Goal: Task Accomplishment & Management: Manage account settings

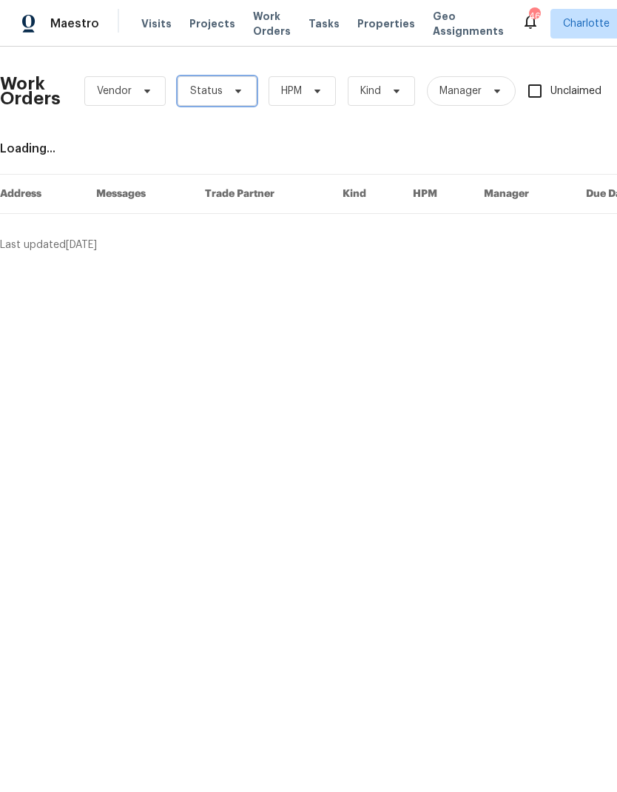
click at [239, 90] on icon at bounding box center [238, 91] width 12 height 12
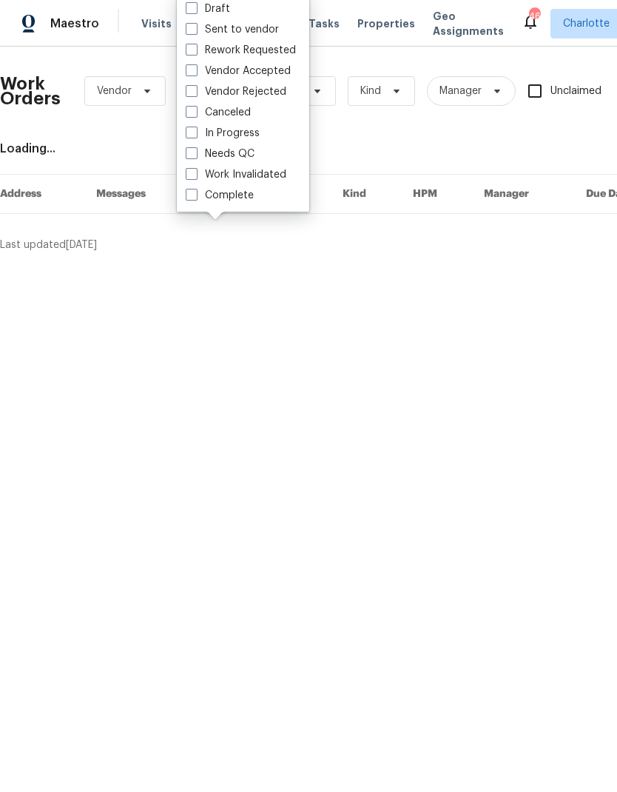
click at [243, 158] on label "Needs QC" at bounding box center [220, 154] width 69 height 15
click at [195, 156] on input "Needs QC" at bounding box center [191, 152] width 10 height 10
checkbox input "true"
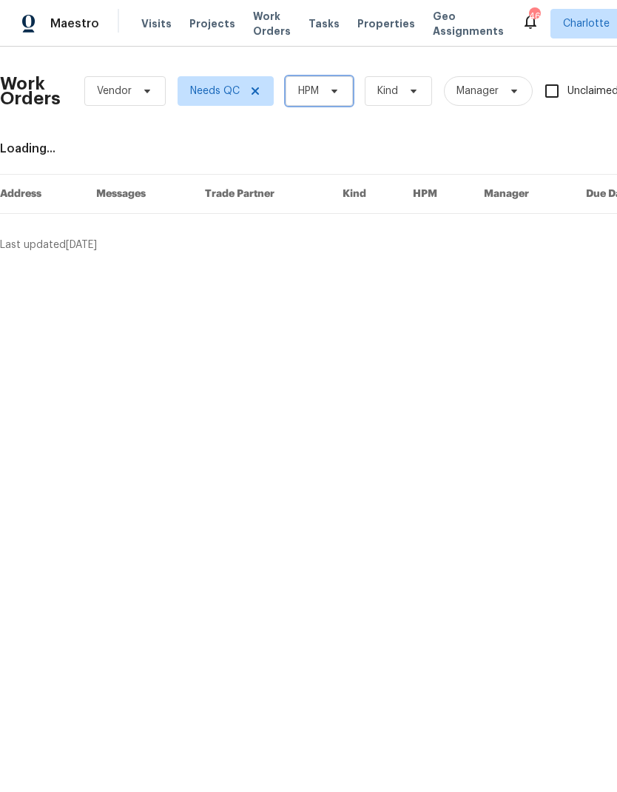
click at [312, 105] on span "HPM" at bounding box center [319, 91] width 67 height 30
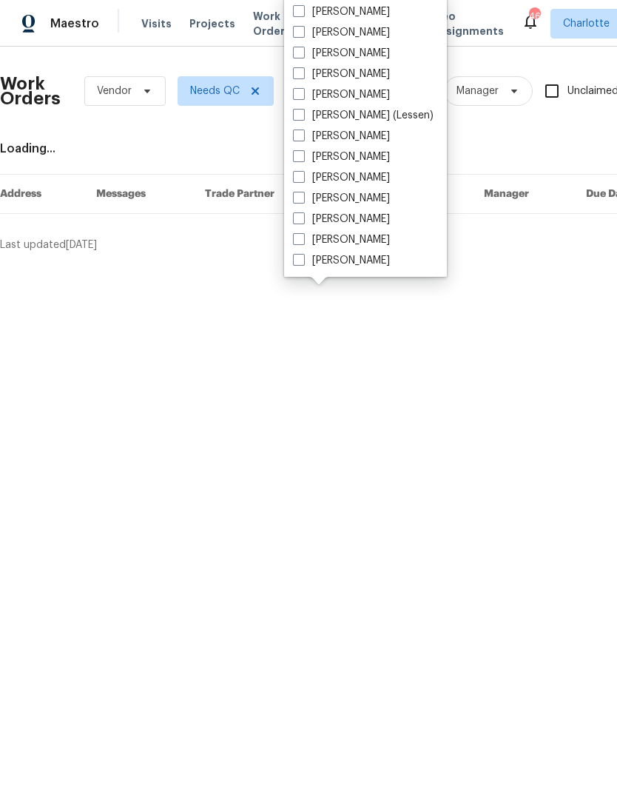
scroll to position [184, 0]
click at [352, 261] on label "[PERSON_NAME]" at bounding box center [341, 260] width 97 height 15
click at [303, 261] on input "[PERSON_NAME]" at bounding box center [298, 258] width 10 height 10
checkbox input "true"
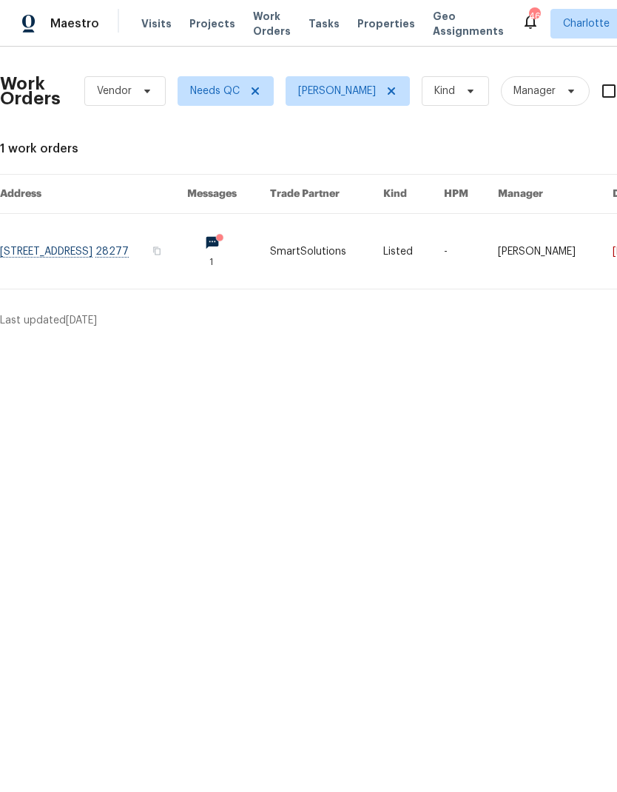
click at [187, 247] on link at bounding box center [93, 251] width 187 height 75
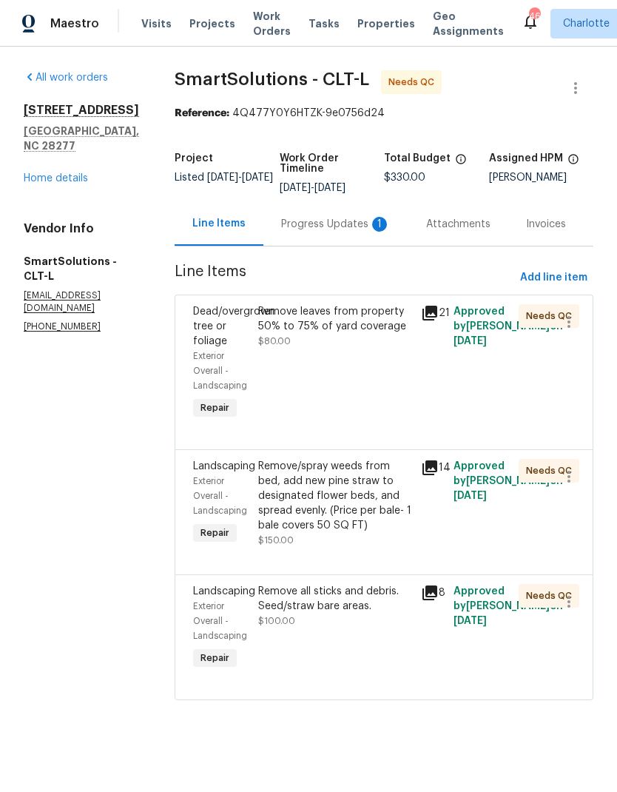
click at [357, 231] on div "Progress Updates 1" at bounding box center [336, 224] width 110 height 15
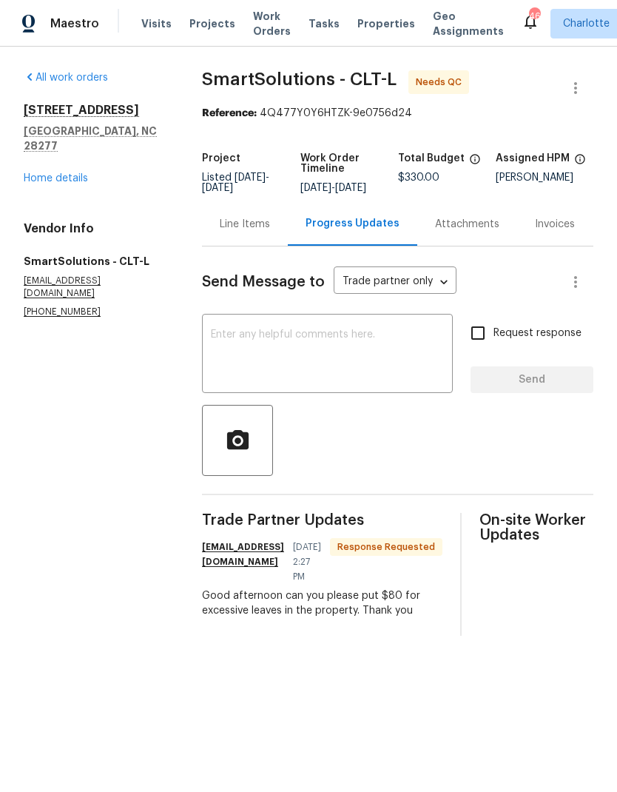
click at [253, 232] on div "Line Items" at bounding box center [245, 224] width 50 height 15
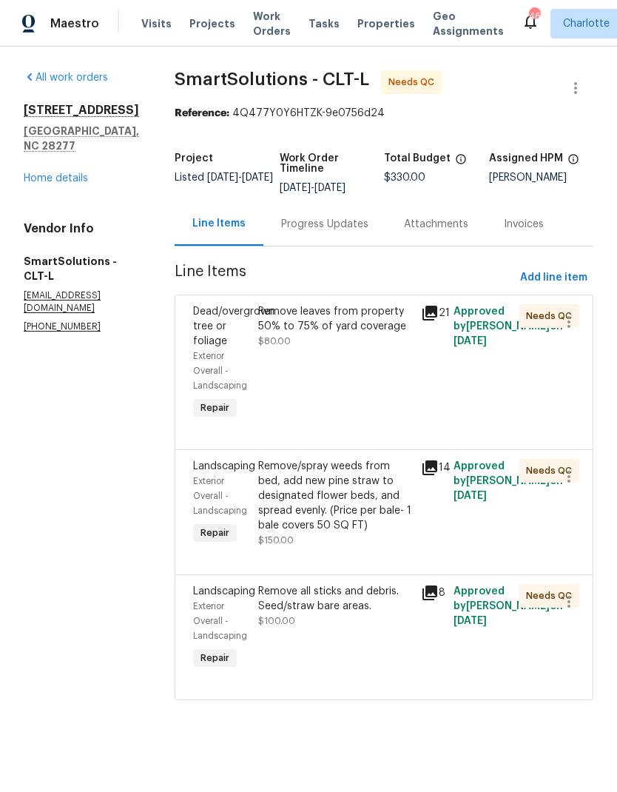
click at [380, 325] on div "Remove leaves from property 50% to 75% of yard coverage" at bounding box center [335, 319] width 154 height 30
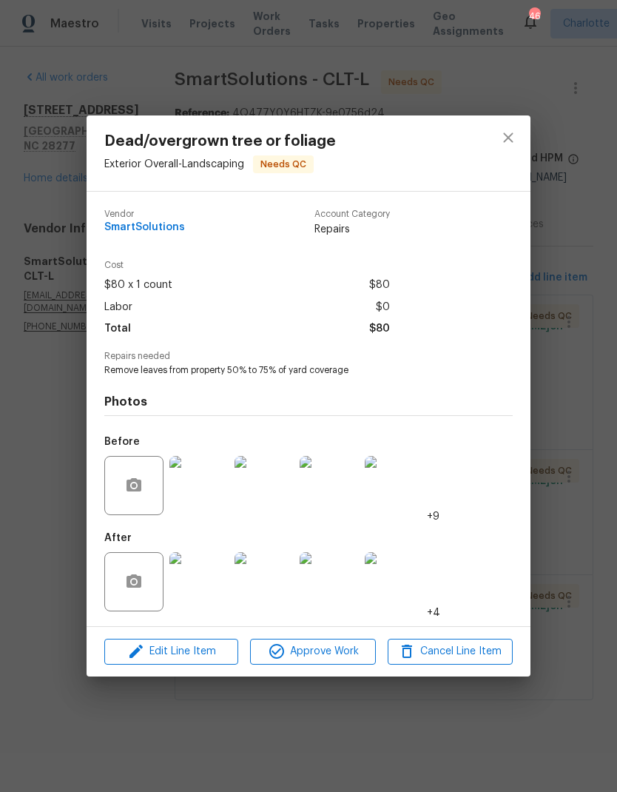
click at [189, 586] on img at bounding box center [199, 581] width 59 height 59
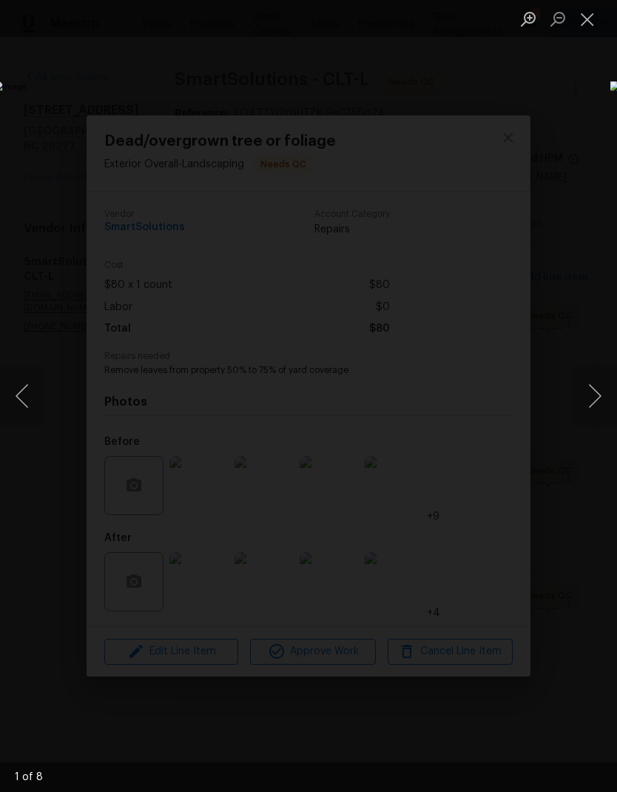
click at [589, 384] on button "Next image" at bounding box center [595, 395] width 44 height 59
click at [595, 383] on button "Next image" at bounding box center [595, 395] width 44 height 59
click at [596, 382] on button "Next image" at bounding box center [595, 395] width 44 height 59
click at [600, 384] on button "Next image" at bounding box center [595, 395] width 44 height 59
click at [595, 403] on button "Next image" at bounding box center [595, 395] width 44 height 59
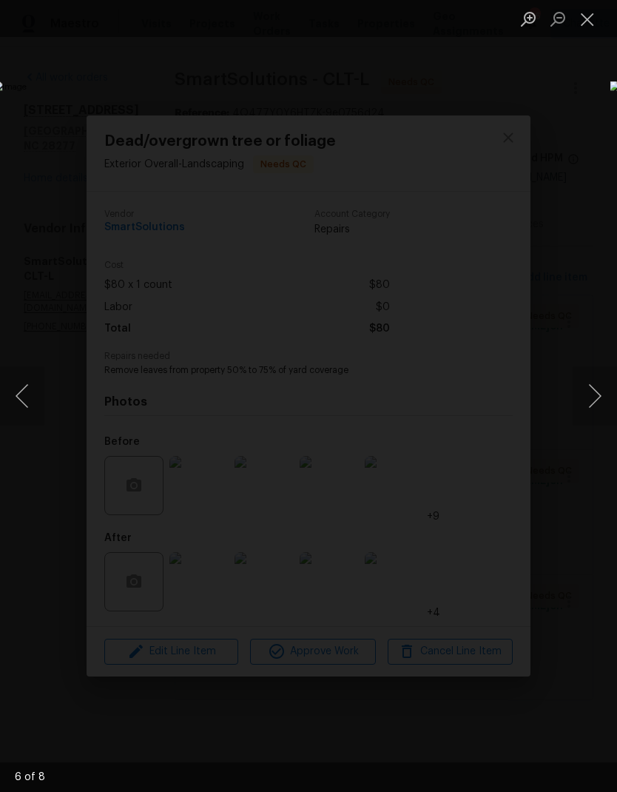
click at [595, 417] on button "Next image" at bounding box center [595, 395] width 44 height 59
click at [591, 404] on button "Next image" at bounding box center [595, 395] width 44 height 59
click at [597, 405] on button "Next image" at bounding box center [595, 395] width 44 height 59
click at [484, 426] on img "Lightbox" at bounding box center [238, 396] width 491 height 630
click at [592, 392] on button "Next image" at bounding box center [595, 395] width 44 height 59
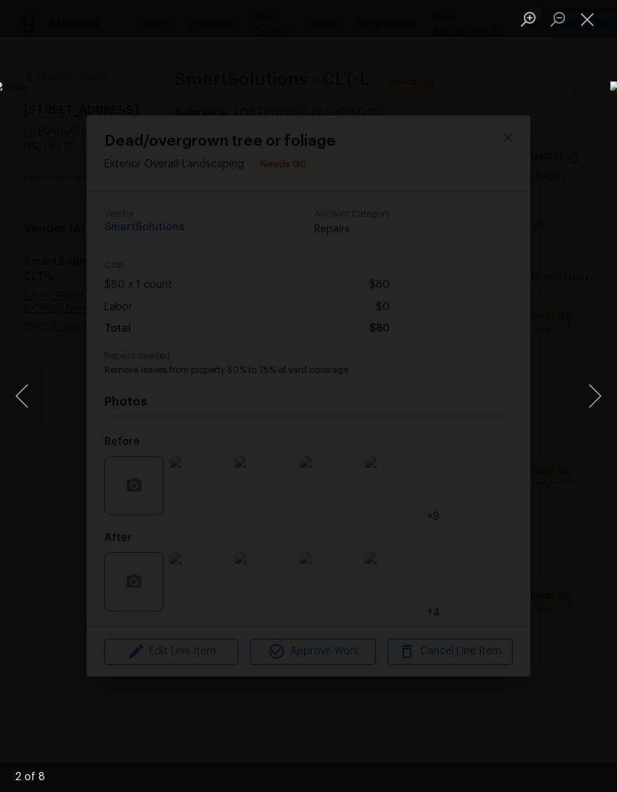
click at [592, 402] on button "Next image" at bounding box center [595, 395] width 44 height 59
click at [583, 24] on button "Close lightbox" at bounding box center [588, 19] width 30 height 26
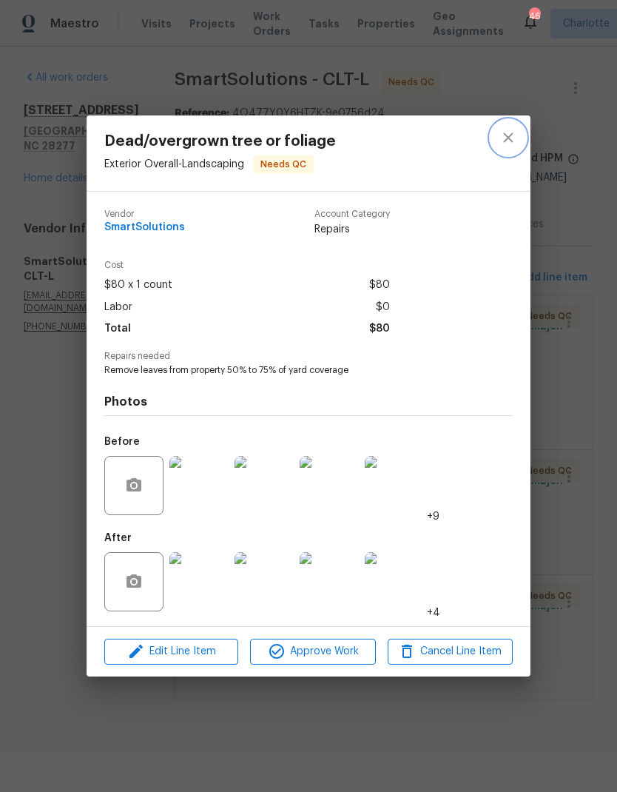
click at [512, 139] on icon "close" at bounding box center [508, 138] width 10 height 10
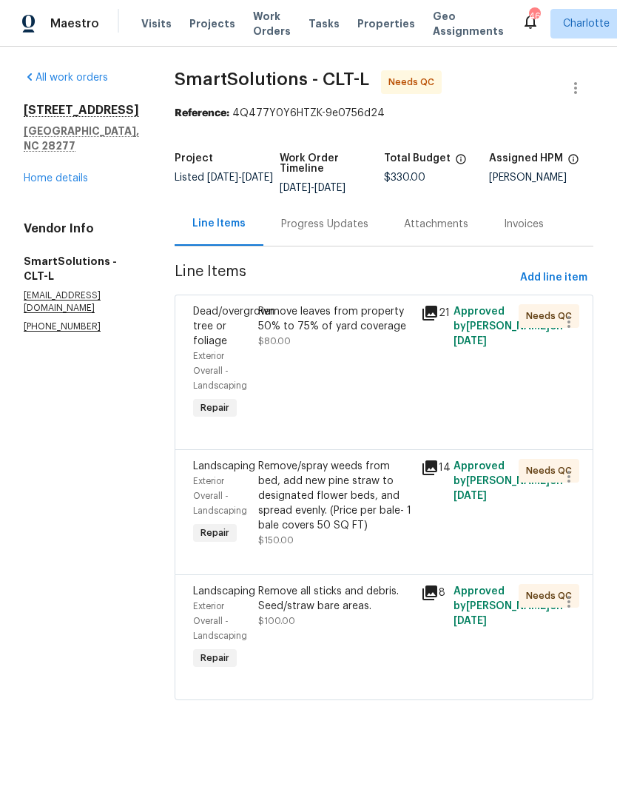
click at [392, 316] on div "Remove leaves from property 50% to 75% of yard coverage" at bounding box center [335, 319] width 154 height 30
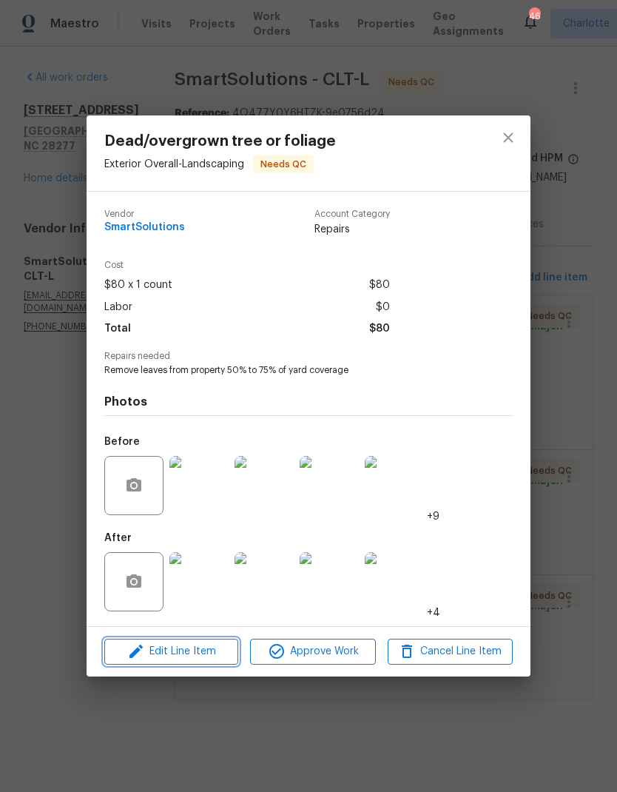
click at [195, 665] on button "Edit Line Item" at bounding box center [171, 652] width 134 height 26
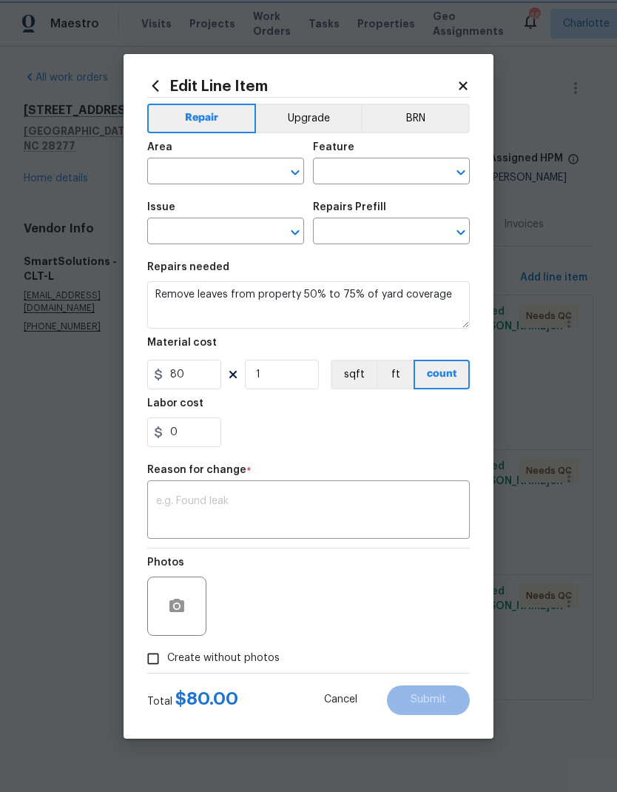
type input "Exterior Overall"
type input "Landscaping"
type input "Dead/overgrown tree or foliage"
type input "Leaf Removal (Average) $80.00"
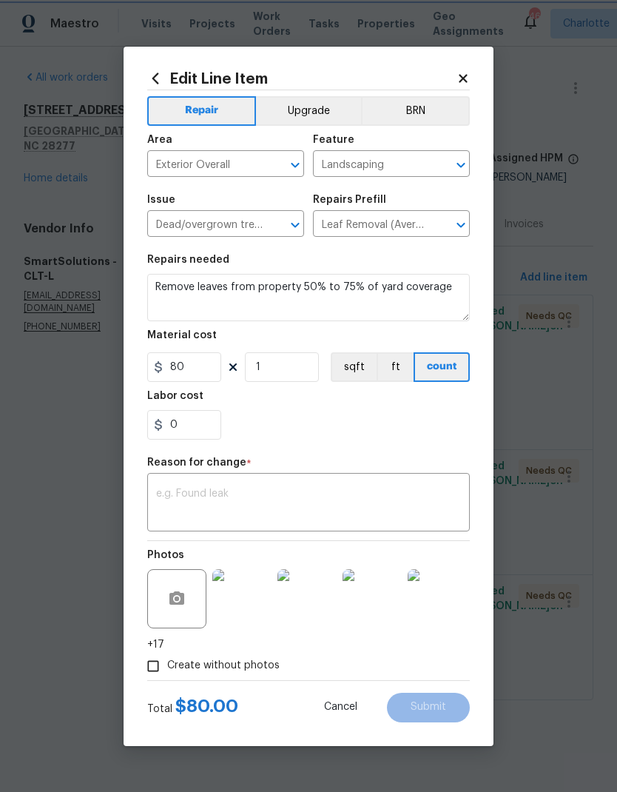
click at [460, 235] on button "Open" at bounding box center [461, 225] width 21 height 21
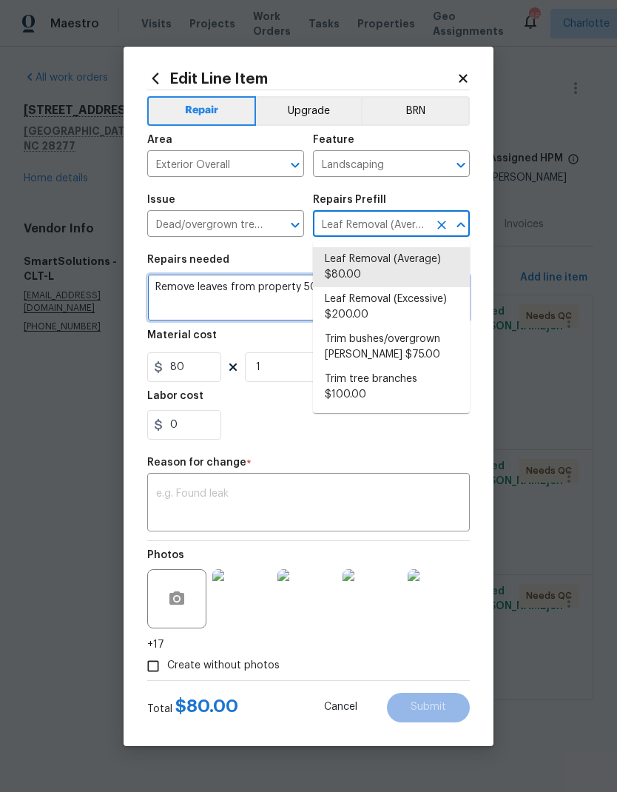
click at [255, 291] on textarea "Remove leaves from property 50% to 75% of yard coverage" at bounding box center [308, 297] width 323 height 47
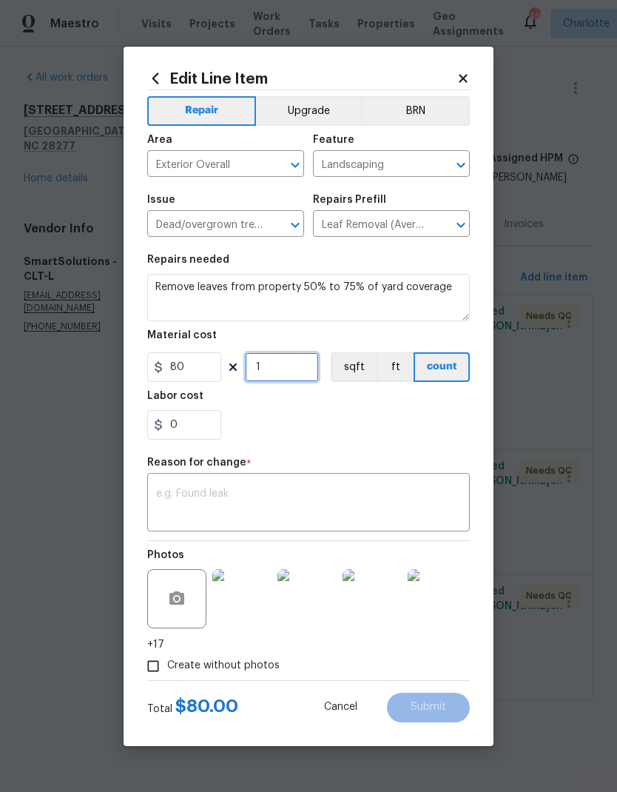
click at [308, 366] on input "1" at bounding box center [282, 367] width 74 height 30
type input "2"
click at [461, 227] on icon "Open" at bounding box center [461, 225] width 8 height 5
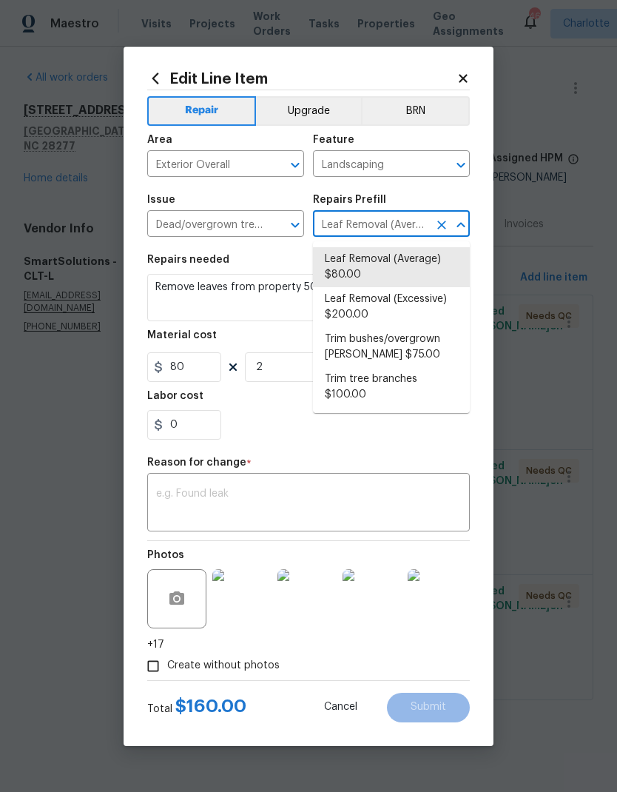
click at [430, 307] on li "Leaf Removal (Excessive) $200.00" at bounding box center [391, 307] width 157 height 40
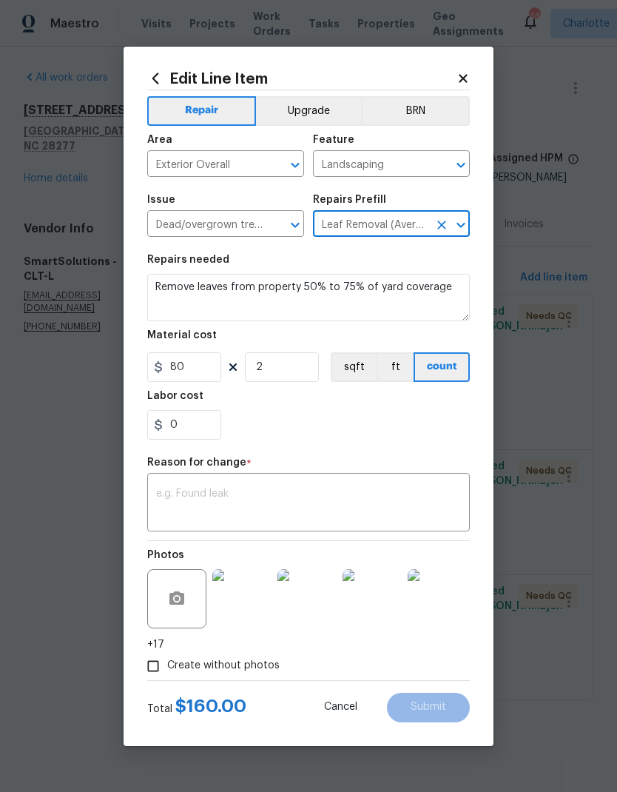
type input "Leaf Removal (Excessive) $200.00"
type textarea "Remove leaves from property. 75% to 100% of yard coverage"
type input "200"
click at [318, 361] on input "2" at bounding box center [282, 367] width 74 height 30
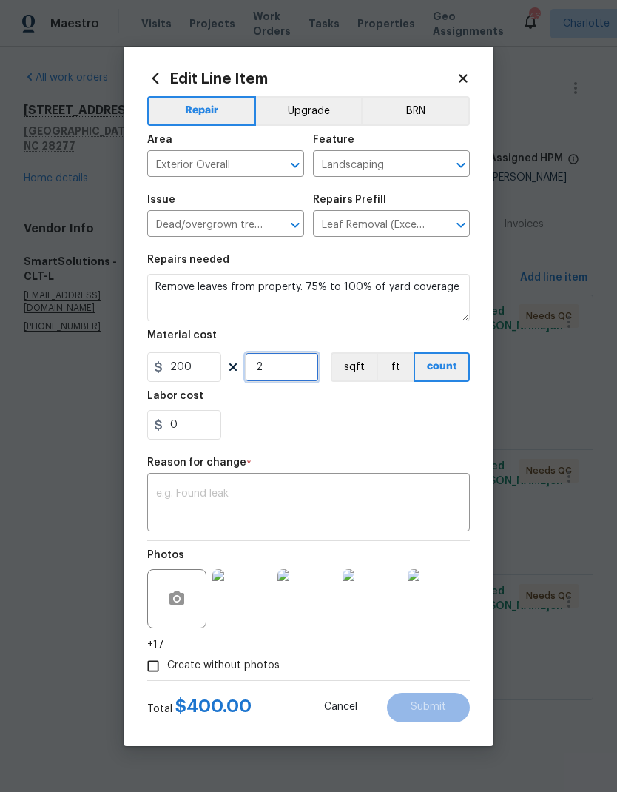
click at [303, 373] on input "2" at bounding box center [282, 367] width 74 height 30
click at [466, 229] on icon "Open" at bounding box center [461, 225] width 18 height 18
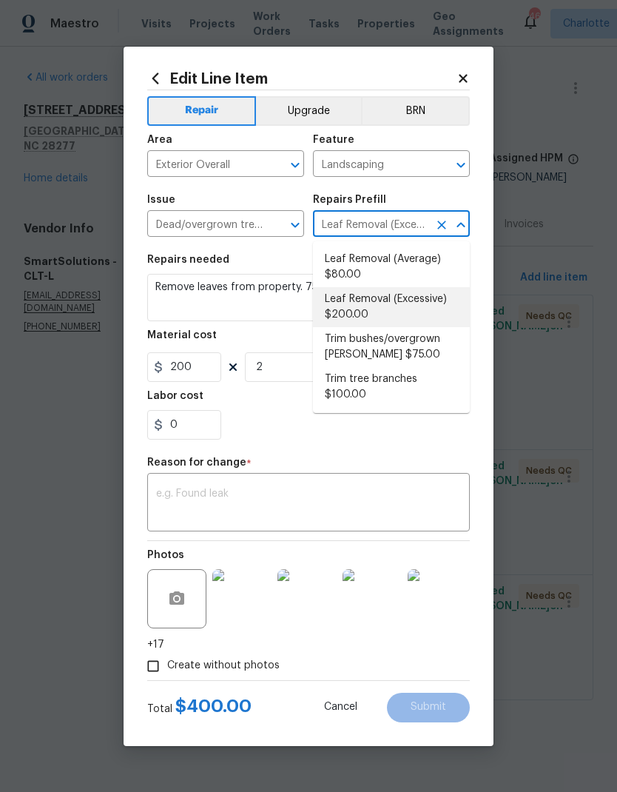
click at [417, 271] on li "Leaf Removal (Average) $80.00" at bounding box center [391, 267] width 157 height 40
type input "Leaf Removal (Average) $80.00"
type textarea "Remove leaves from property 50% to 75% of yard coverage"
type input "80"
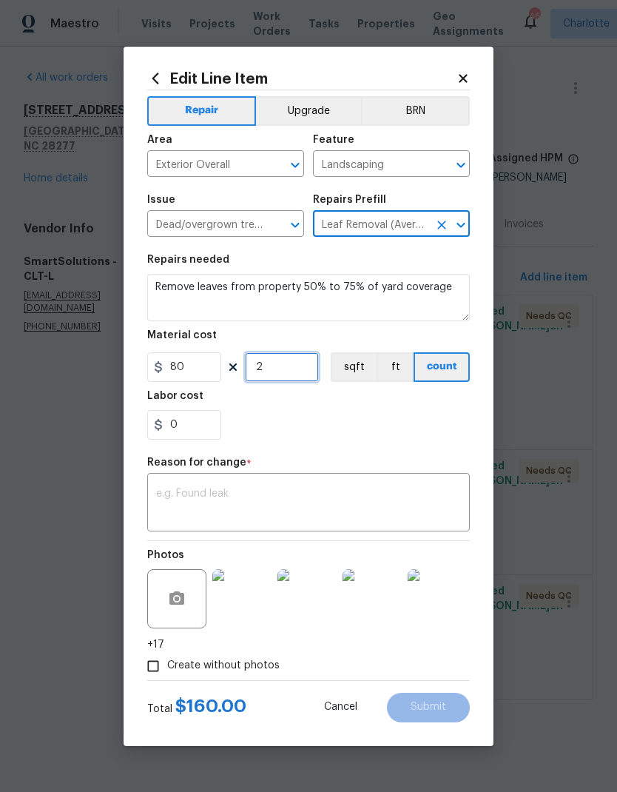
click at [312, 380] on input "2" at bounding box center [282, 367] width 74 height 30
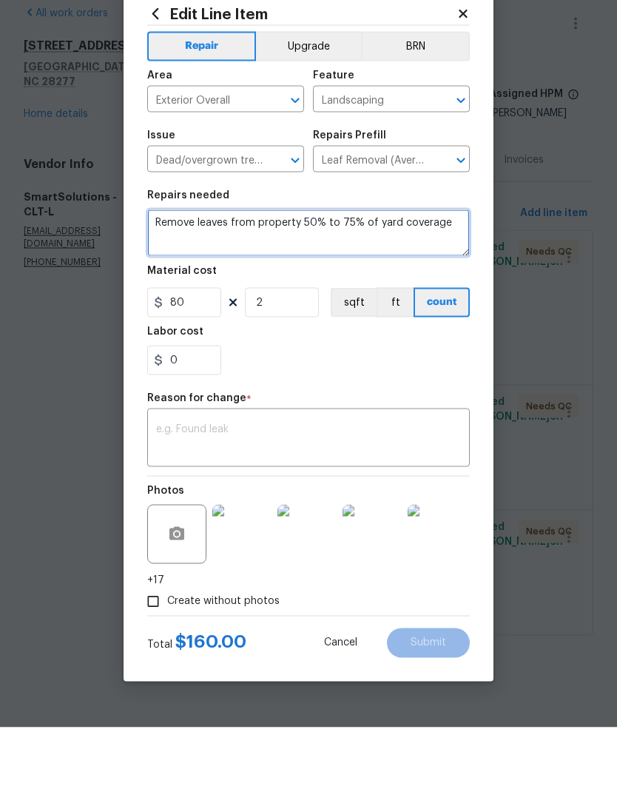
click at [340, 274] on textarea "Remove leaves from property 50% to 75% of yard coverage" at bounding box center [308, 297] width 323 height 47
click at [432, 274] on textarea "Remove leaves from property 75% of yard coverage" at bounding box center [308, 297] width 323 height 47
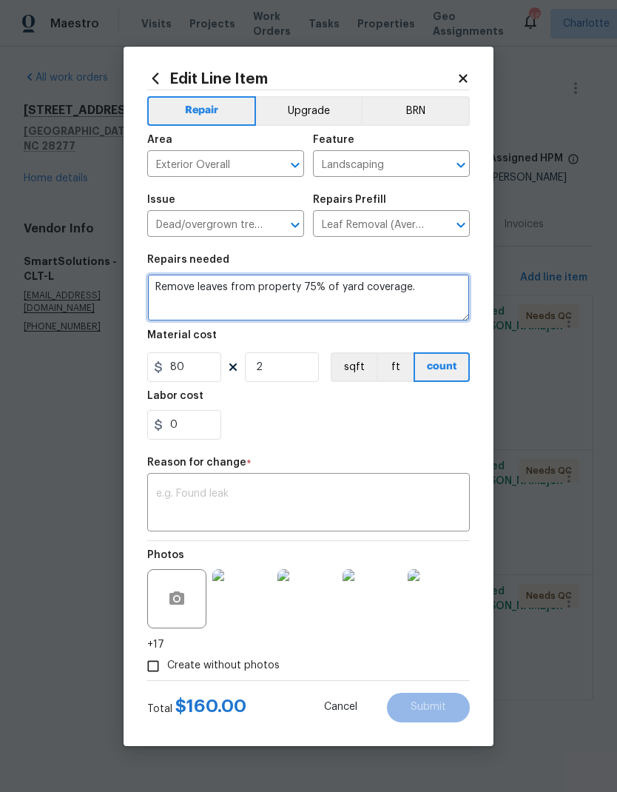
type textarea "Remove leaves from property 75% of yard coverage."
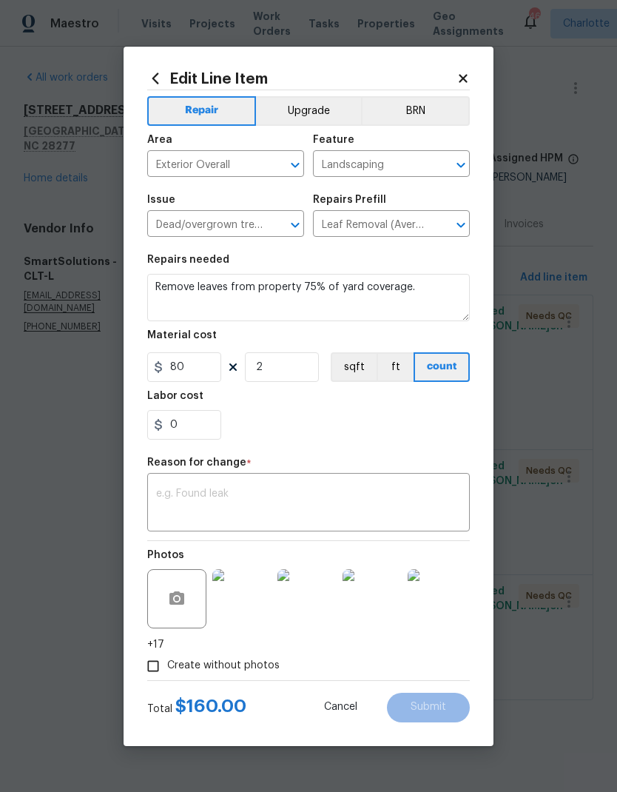
click at [466, 82] on icon at bounding box center [463, 78] width 13 height 13
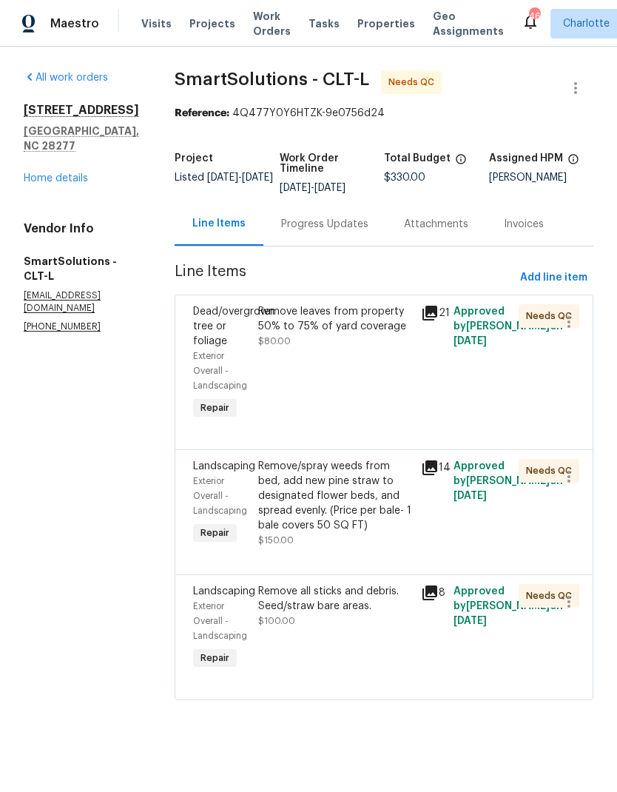
click at [47, 175] on link "Home details" at bounding box center [56, 178] width 64 height 10
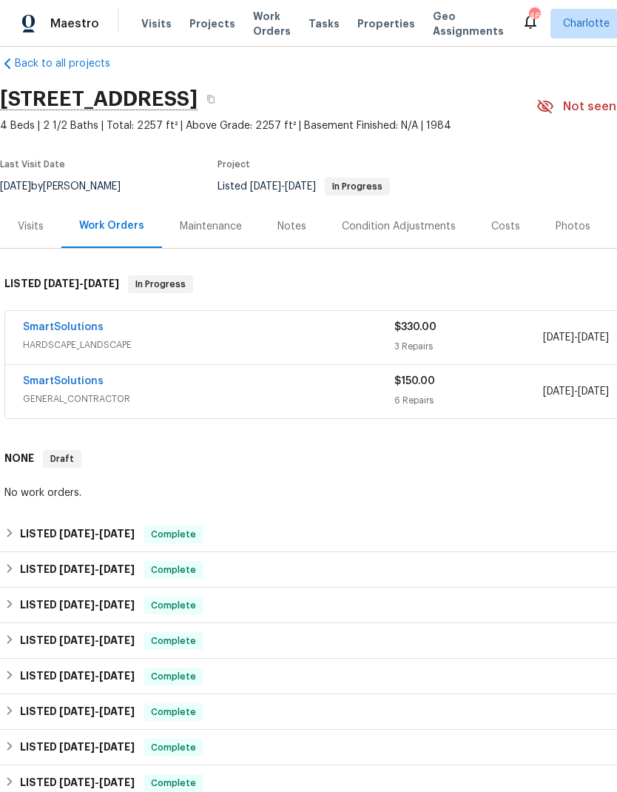
scroll to position [20, 0]
click at [61, 383] on link "SmartSolutions" at bounding box center [63, 381] width 81 height 10
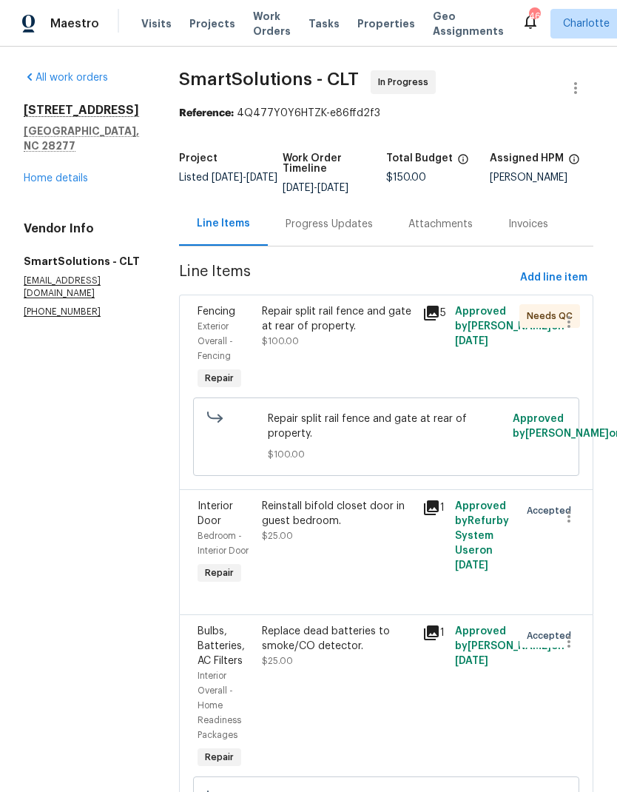
click at [392, 319] on div "Repair split rail fence and gate at rear of property." at bounding box center [338, 319] width 153 height 30
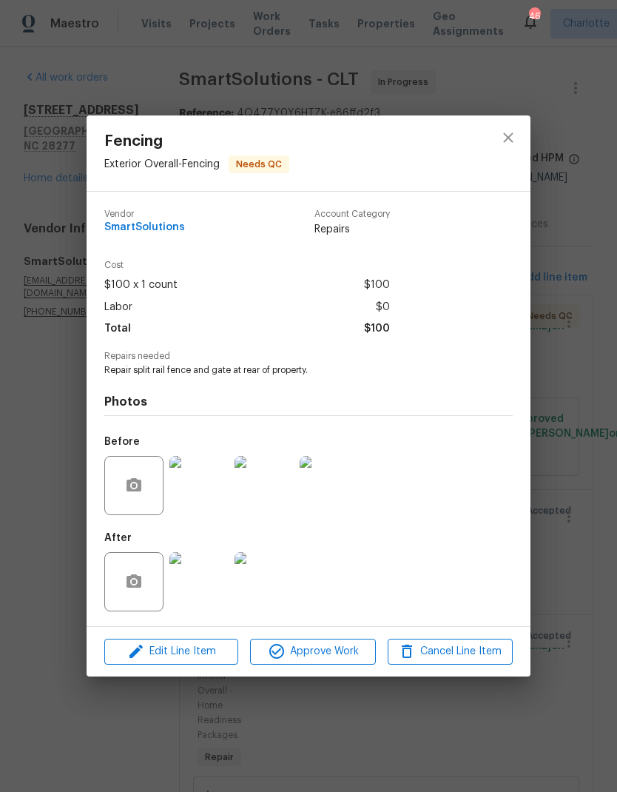
click at [195, 584] on img at bounding box center [199, 581] width 59 height 59
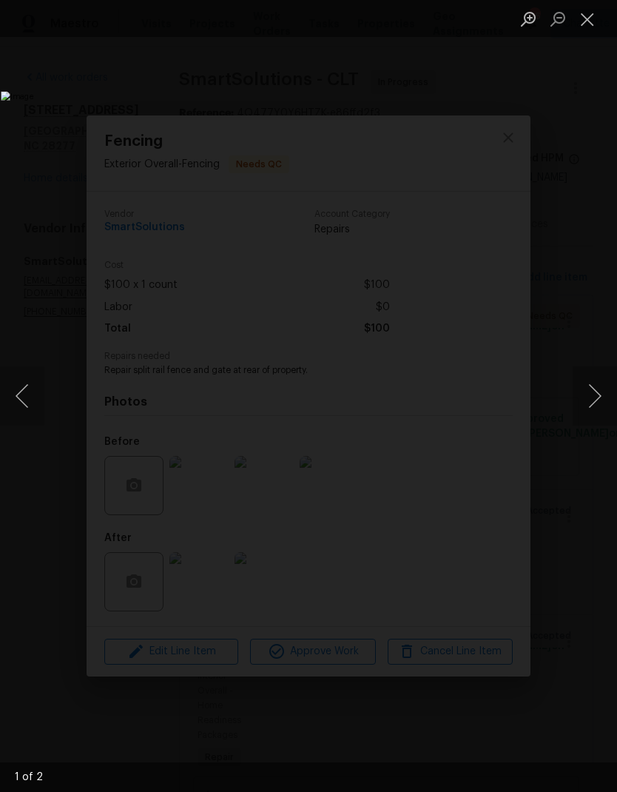
click at [593, 400] on button "Next image" at bounding box center [595, 395] width 44 height 59
click at [596, 402] on button "Next image" at bounding box center [595, 395] width 44 height 59
click at [599, 389] on button "Next image" at bounding box center [595, 395] width 44 height 59
click at [591, 391] on button "Next image" at bounding box center [595, 395] width 44 height 59
click at [584, 423] on button "Next image" at bounding box center [595, 395] width 44 height 59
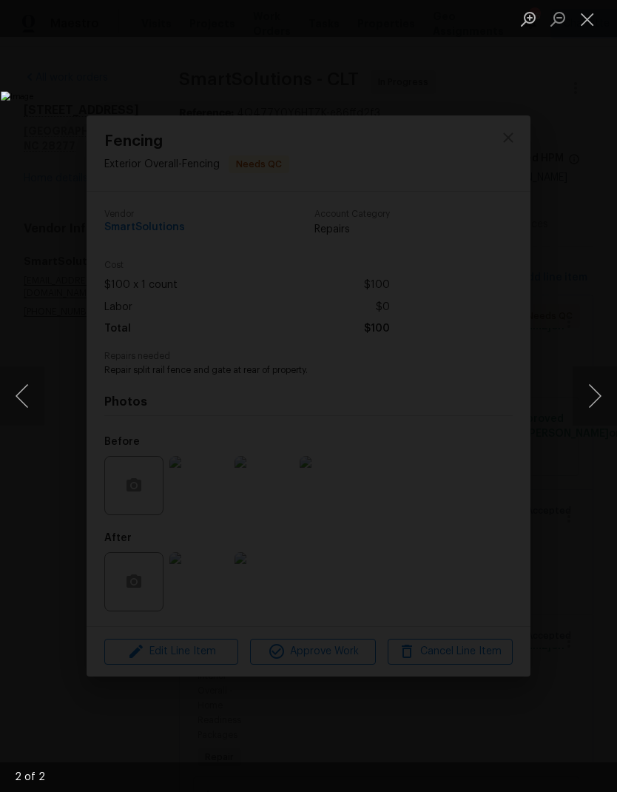
click at [594, 420] on button "Next image" at bounding box center [595, 395] width 44 height 59
click at [585, 24] on button "Close lightbox" at bounding box center [588, 19] width 30 height 26
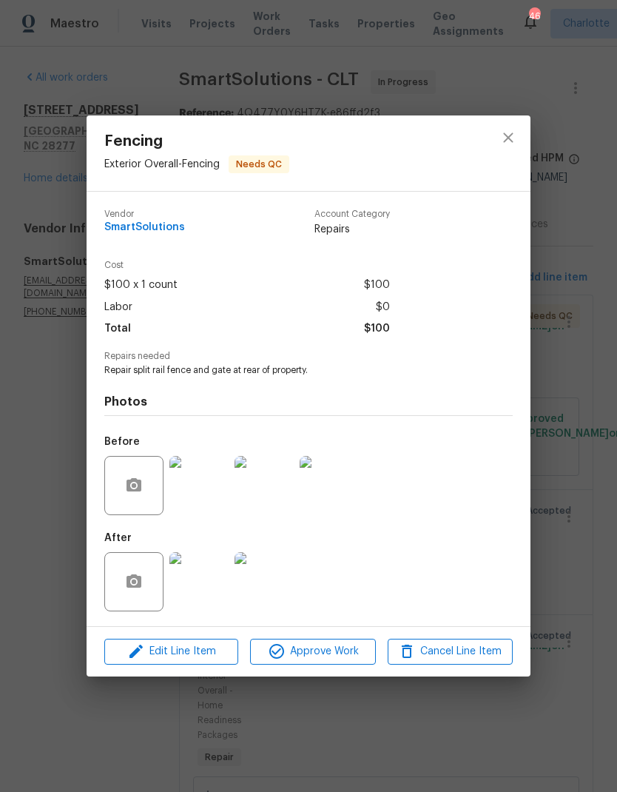
click at [215, 488] on img at bounding box center [199, 485] width 59 height 59
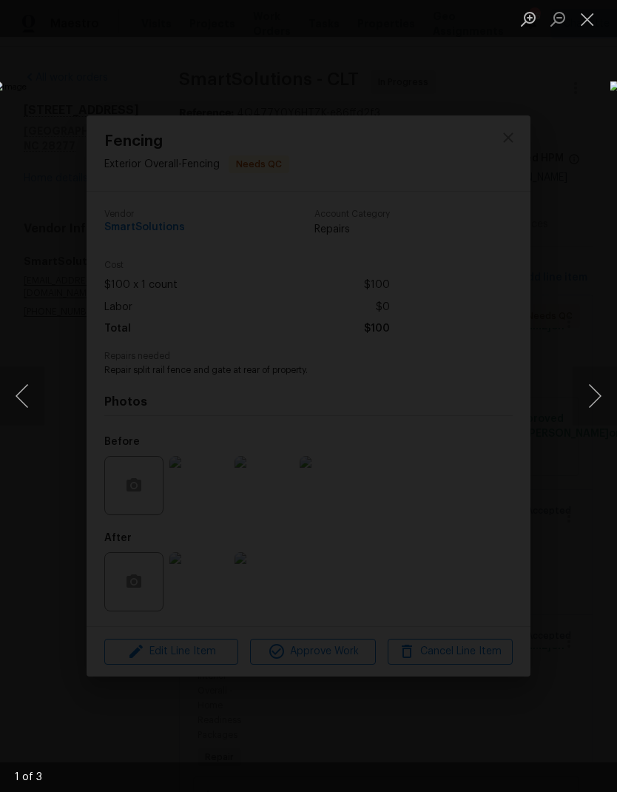
click at [594, 375] on button "Next image" at bounding box center [595, 395] width 44 height 59
click at [592, 401] on button "Next image" at bounding box center [595, 395] width 44 height 59
click at [593, 406] on button "Next image" at bounding box center [595, 395] width 44 height 59
click at [596, 409] on button "Next image" at bounding box center [595, 395] width 44 height 59
click at [588, 415] on button "Next image" at bounding box center [595, 395] width 44 height 59
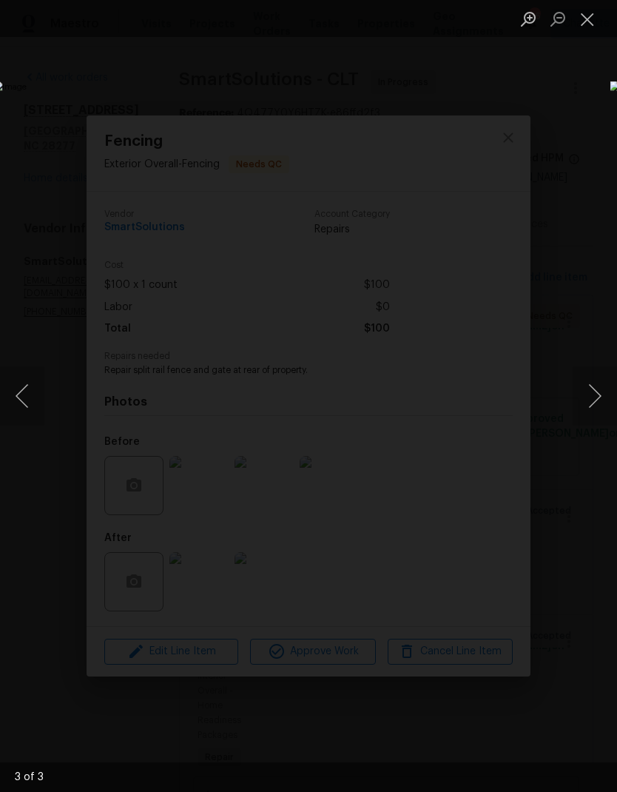
click at [588, 31] on button "Close lightbox" at bounding box center [588, 19] width 30 height 26
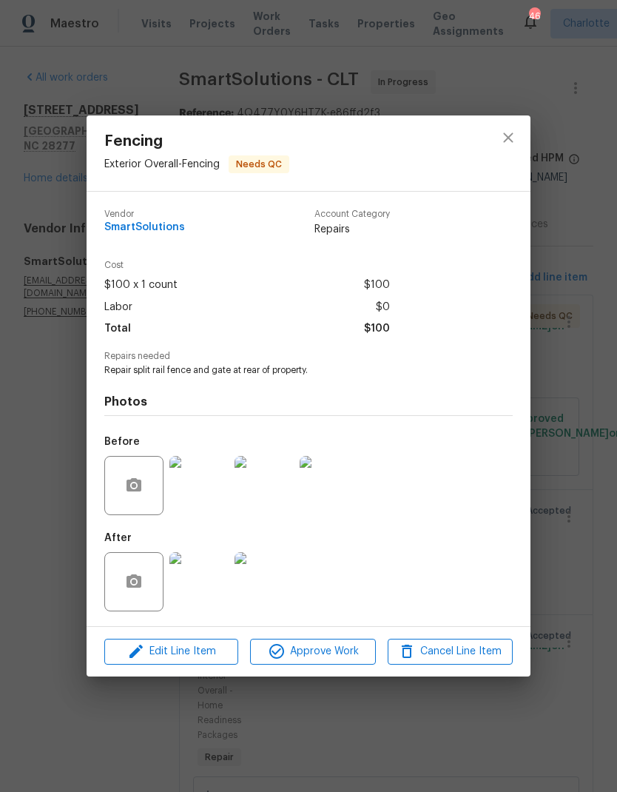
click at [212, 572] on img at bounding box center [199, 581] width 59 height 59
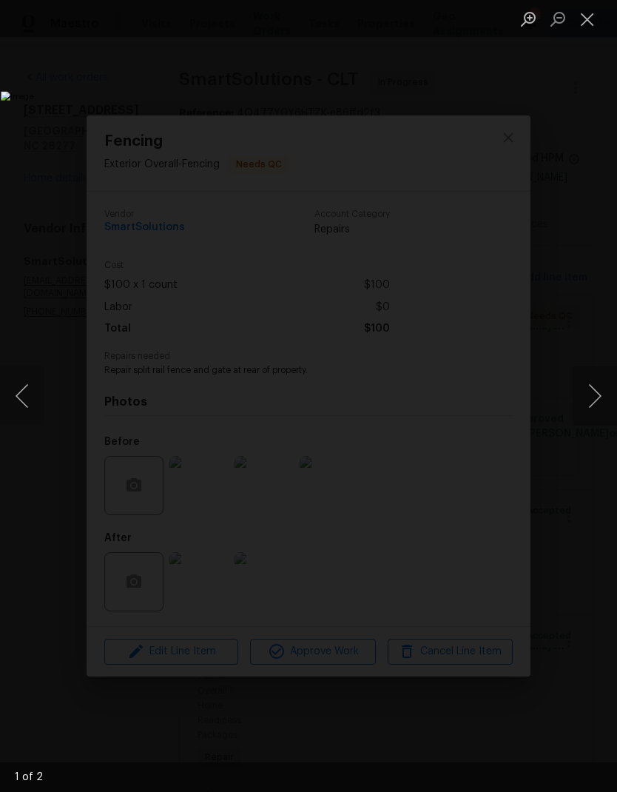
click at [589, 401] on button "Next image" at bounding box center [595, 395] width 44 height 59
click at [598, 404] on button "Next image" at bounding box center [595, 395] width 44 height 59
click at [476, 91] on img "Lightbox" at bounding box center [238, 395] width 475 height 609
click at [584, 32] on button "Close lightbox" at bounding box center [588, 19] width 30 height 26
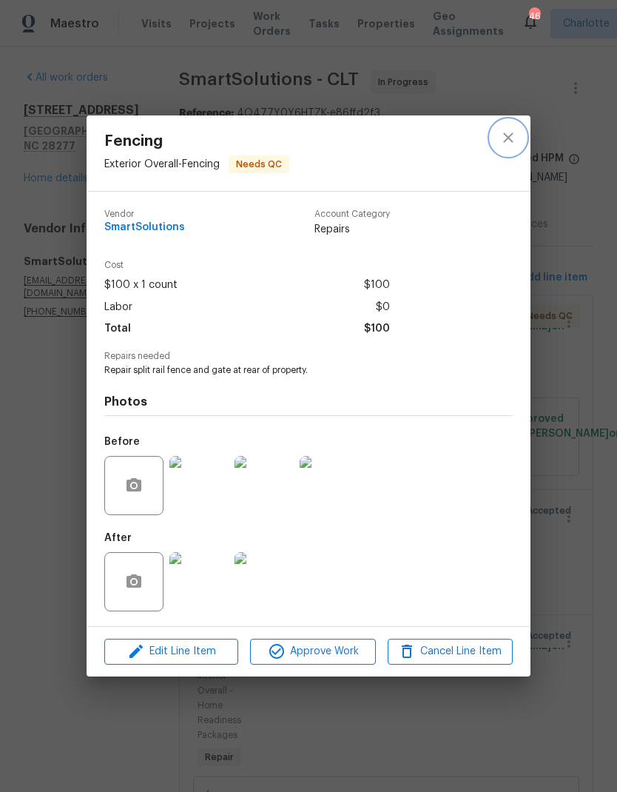
click at [505, 139] on icon "close" at bounding box center [508, 138] width 10 height 10
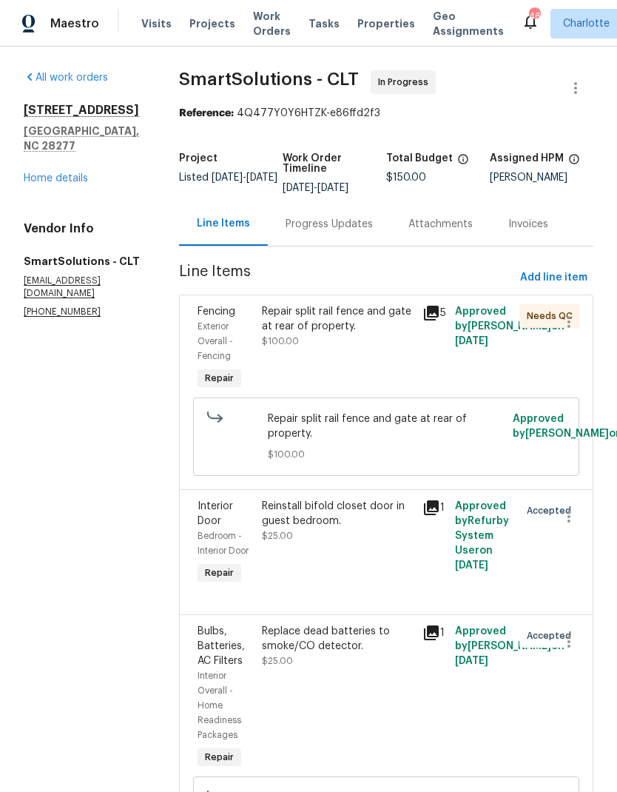
click at [44, 177] on link "Home details" at bounding box center [56, 178] width 64 height 10
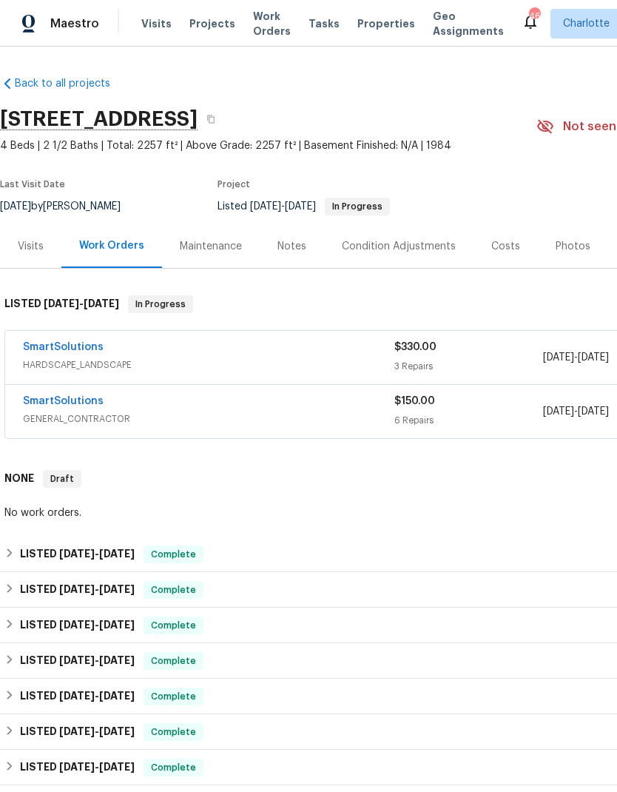
click at [95, 25] on span "Maestro" at bounding box center [74, 23] width 49 height 15
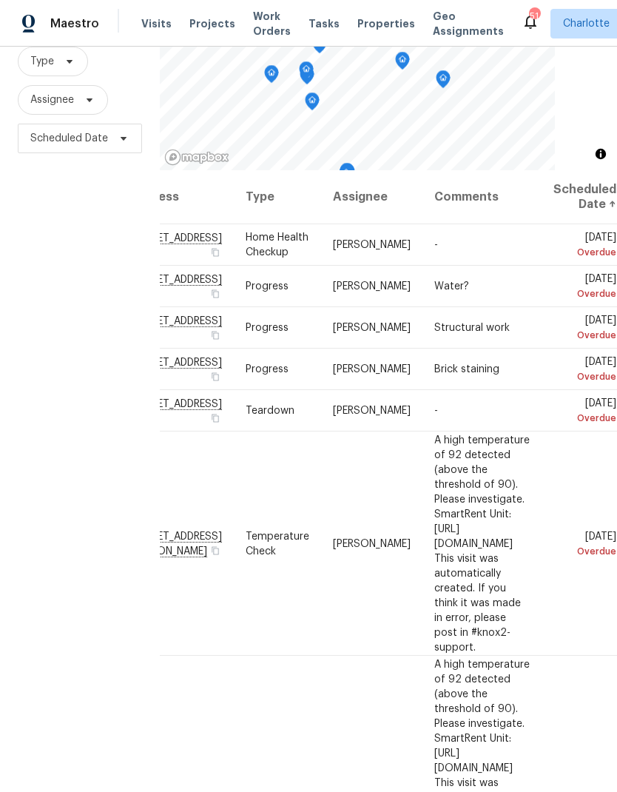
scroll to position [-1, 133]
click at [38, 338] on div "Filters Reset ​ Type Assignee Scheduled Date" at bounding box center [80, 376] width 160 height 856
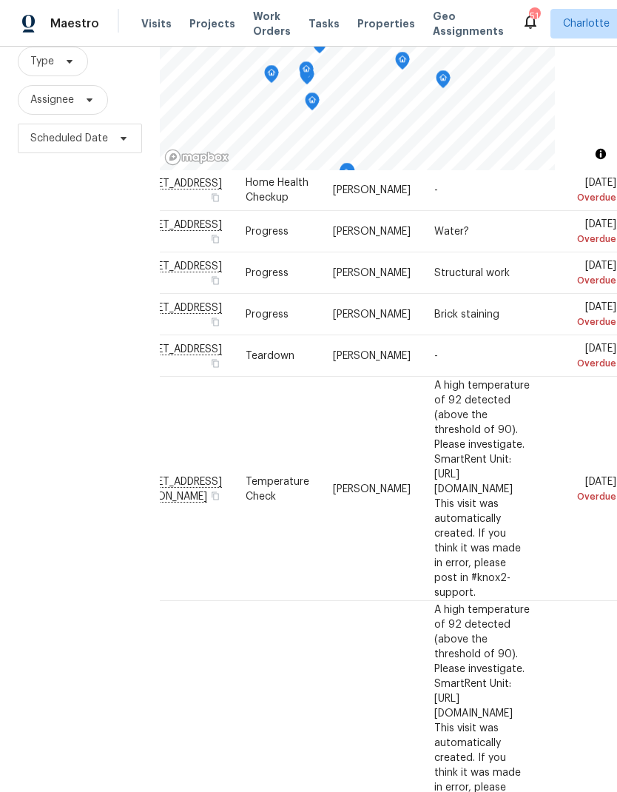
click at [41, 341] on div "Filters Reset ​ Type Assignee Scheduled Date" at bounding box center [80, 376] width 160 height 856
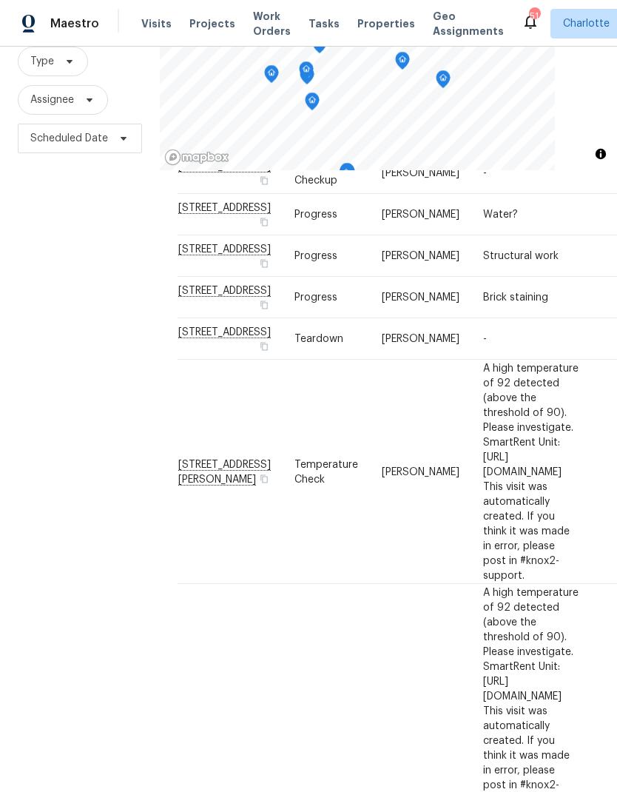
scroll to position [72, 0]
click at [49, 349] on div "Filters Reset ​ Type Assignee Scheduled Date" at bounding box center [80, 376] width 160 height 856
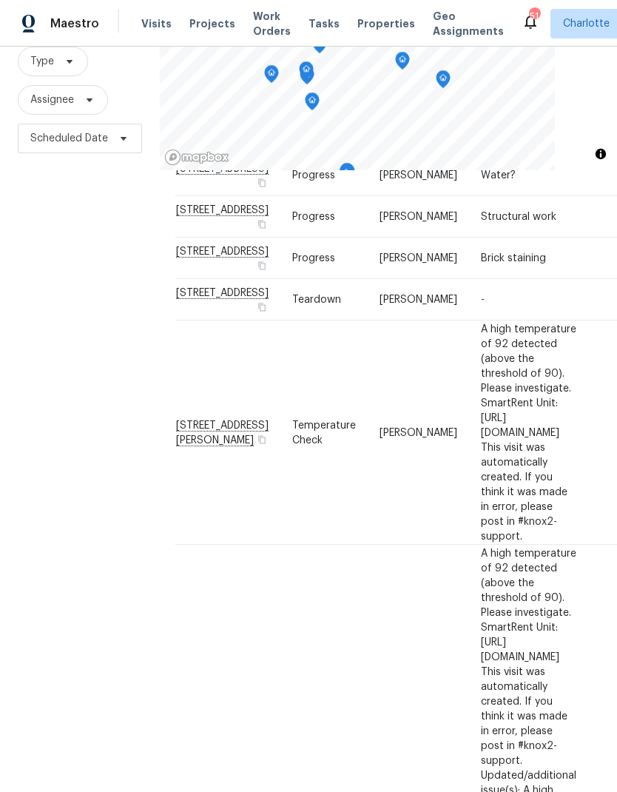
scroll to position [111, 4]
click at [68, 391] on div "Filters Reset ​ Type Assignee Scheduled Date" at bounding box center [80, 376] width 160 height 856
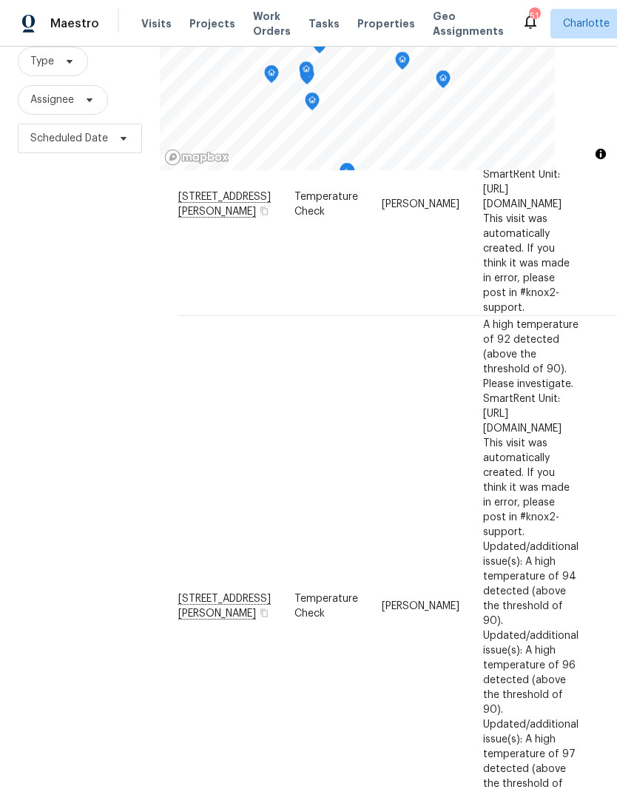
scroll to position [350, -1]
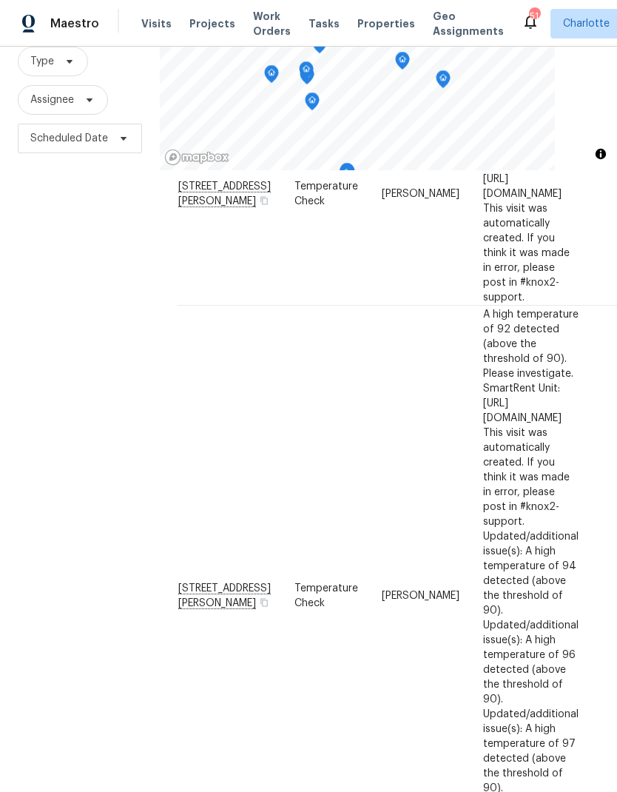
click at [64, 392] on div "Filters Reset ​ Type Assignee Scheduled Date" at bounding box center [80, 376] width 160 height 856
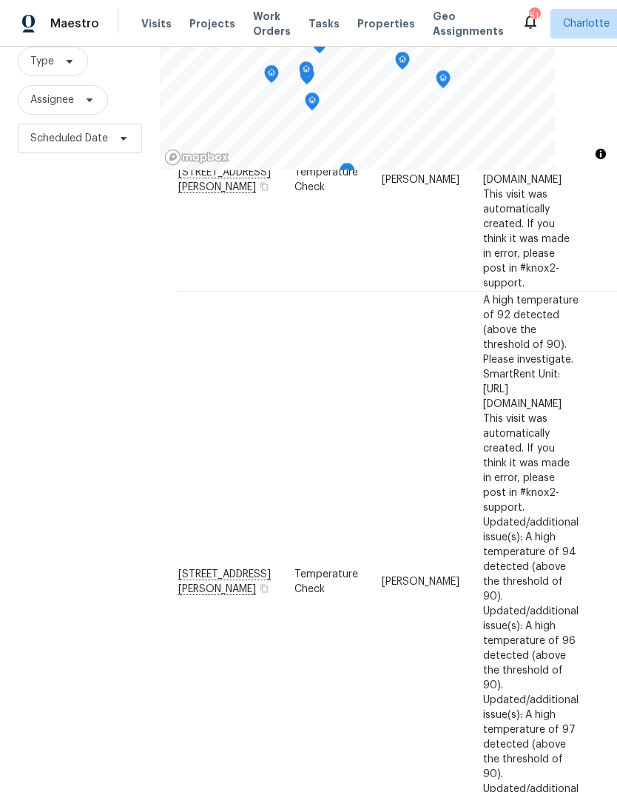
scroll to position [383, 0]
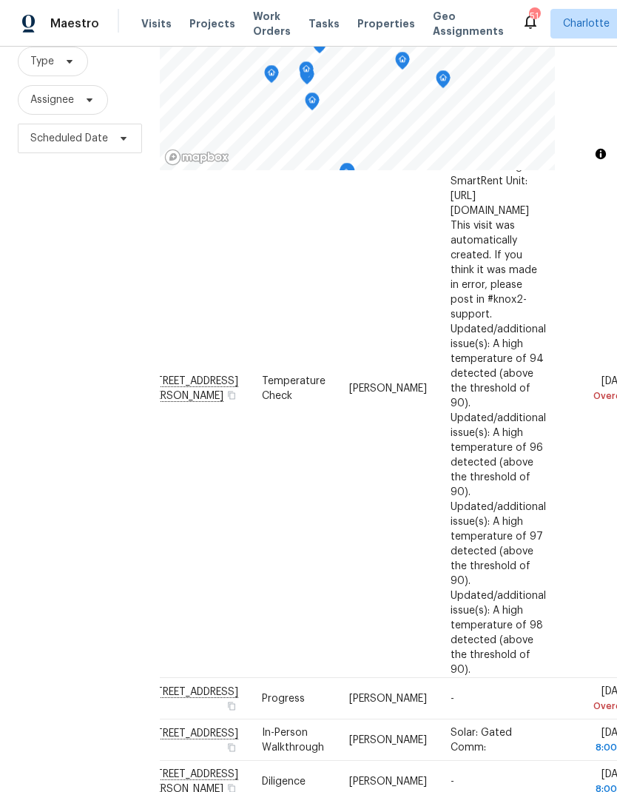
click at [62, 386] on div "Filters Reset ​ Type Assignee Scheduled Date" at bounding box center [80, 376] width 160 height 856
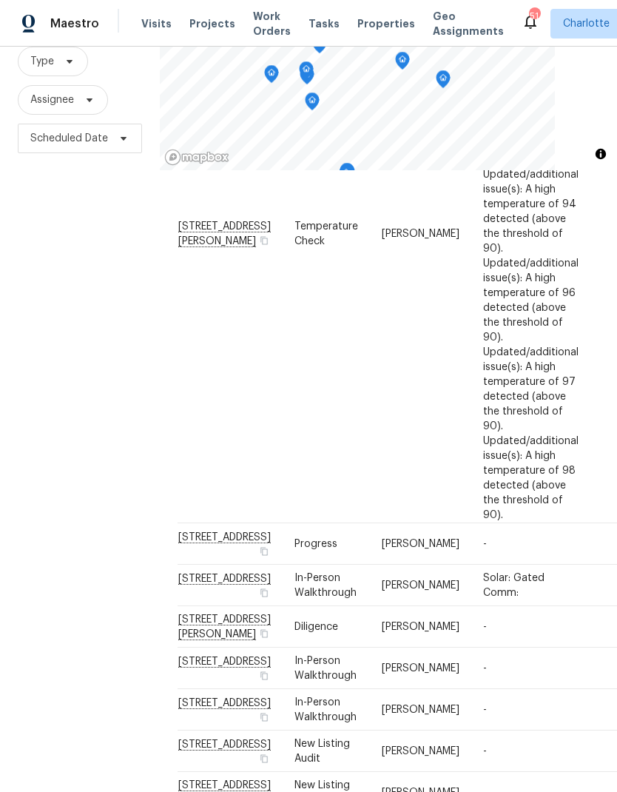
scroll to position [726, -1]
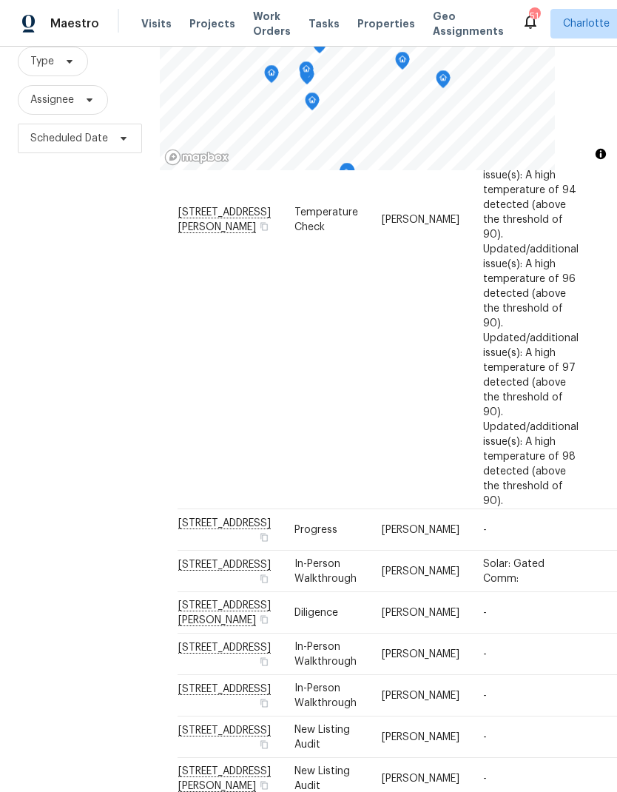
click at [70, 394] on div "Filters Reset ​ Type Assignee Scheduled Date" at bounding box center [80, 376] width 160 height 856
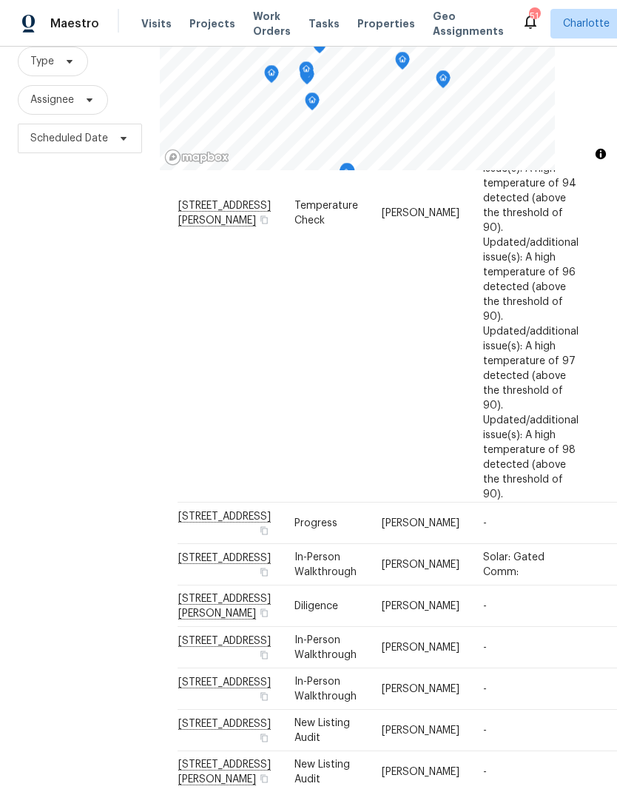
scroll to position [731, -1]
click at [56, 374] on div "Filters Reset ​ Type Assignee Scheduled Date" at bounding box center [80, 376] width 160 height 856
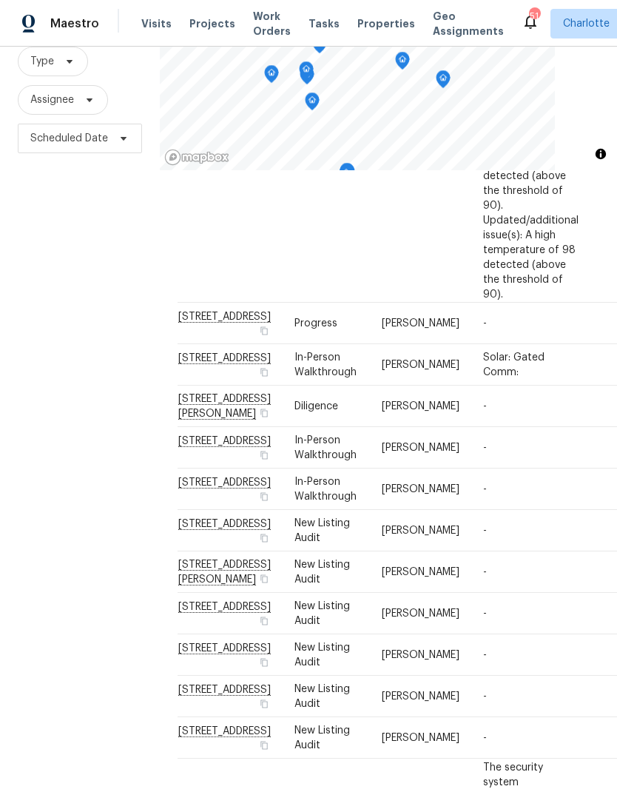
scroll to position [951, -1]
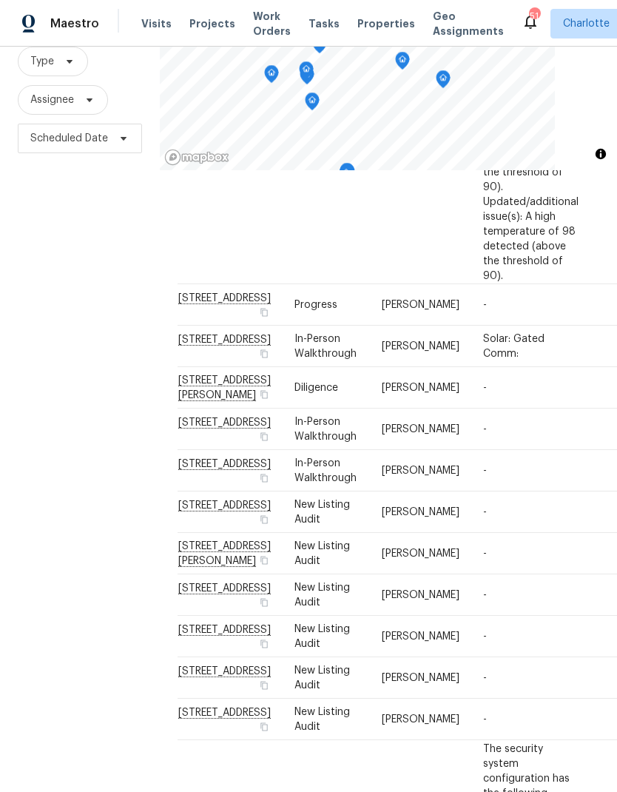
click at [59, 389] on div "Filters Reset ​ Type Assignee Scheduled Date" at bounding box center [80, 376] width 160 height 856
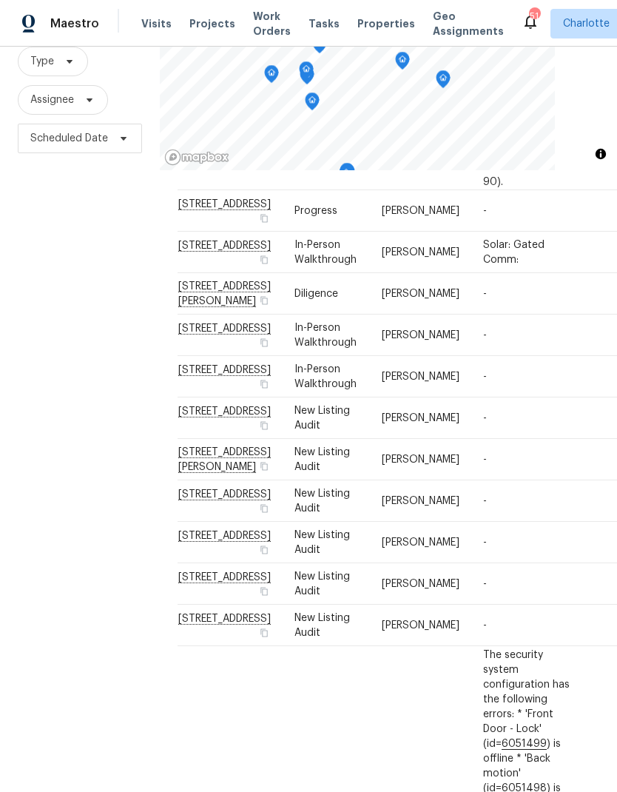
scroll to position [0, 0]
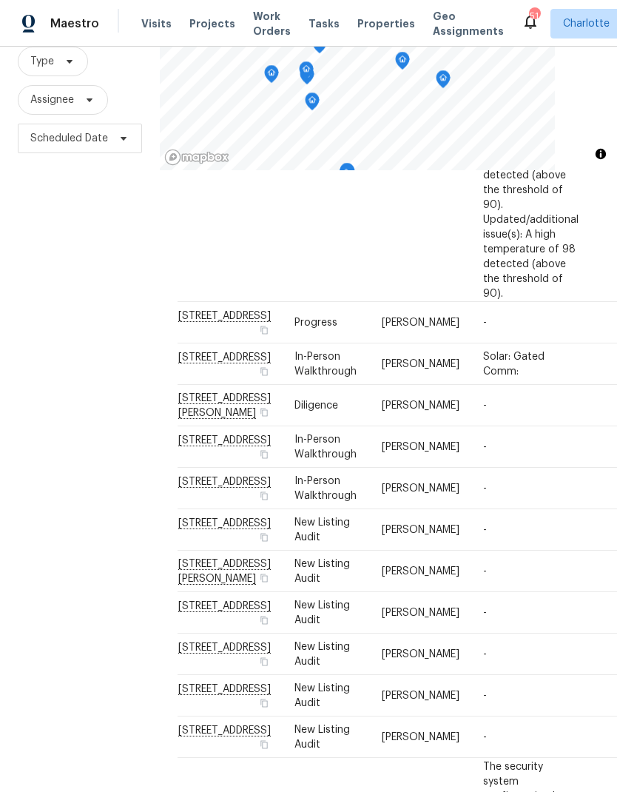
click at [63, 381] on div "Filters Reset ​ Type Assignee Scheduled Date" at bounding box center [80, 376] width 160 height 856
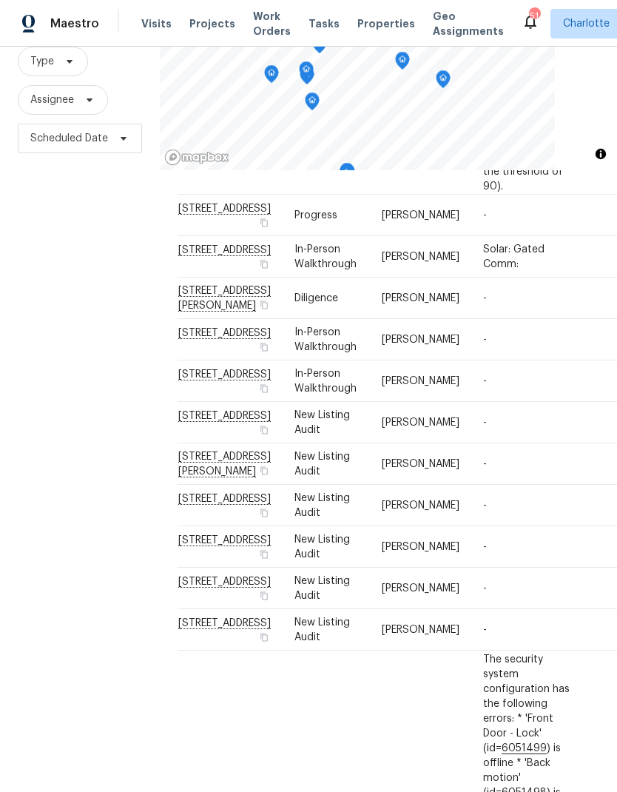
click at [63, 389] on div "Filters Reset ​ Type Assignee Scheduled Date" at bounding box center [80, 376] width 160 height 856
click at [60, 367] on div "Filters Reset ​ Type Assignee Scheduled Date" at bounding box center [80, 376] width 160 height 856
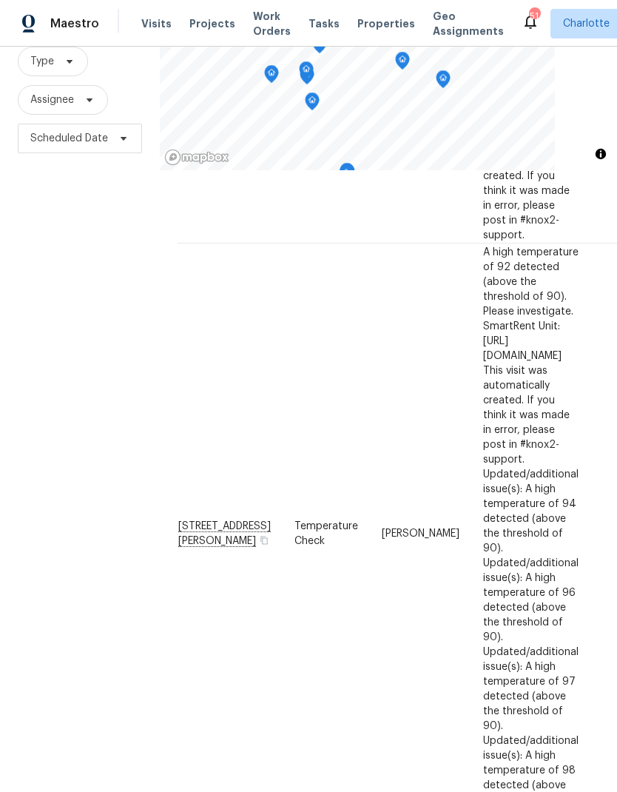
click at [56, 362] on div "Filters Reset ​ Type Assignee Scheduled Date" at bounding box center [80, 376] width 160 height 856
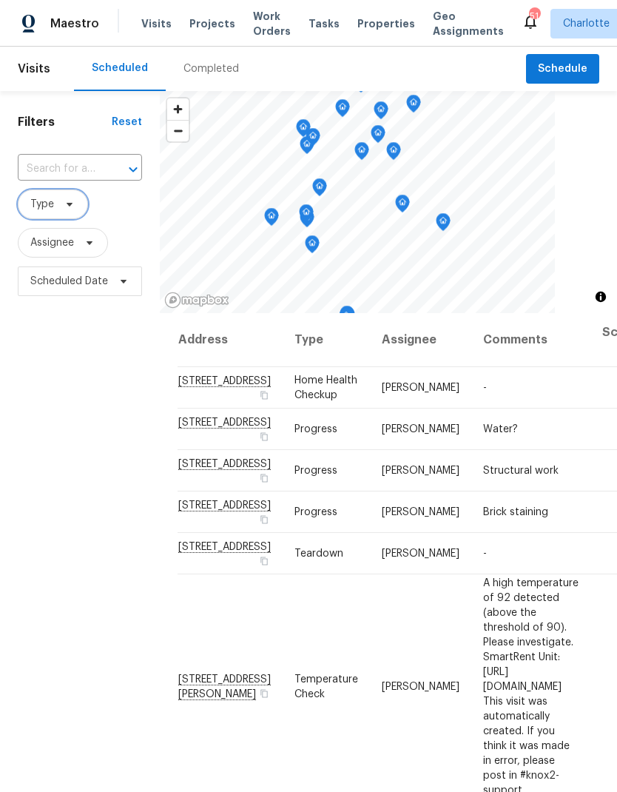
click at [78, 190] on span "Type" at bounding box center [53, 205] width 70 height 30
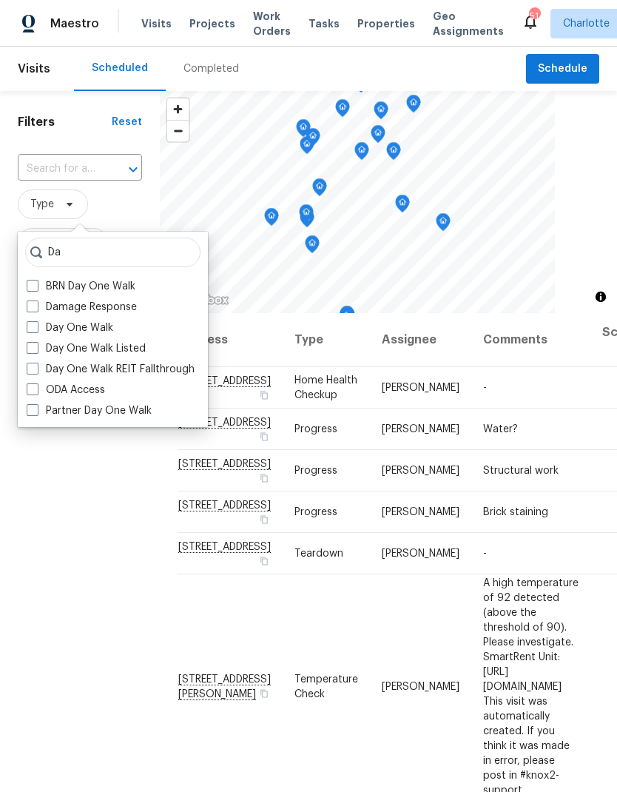
type input "Da"
click at [103, 321] on label "Day One Walk" at bounding box center [70, 328] width 87 height 15
click at [36, 321] on input "Day One Walk" at bounding box center [32, 326] width 10 height 10
checkbox input "true"
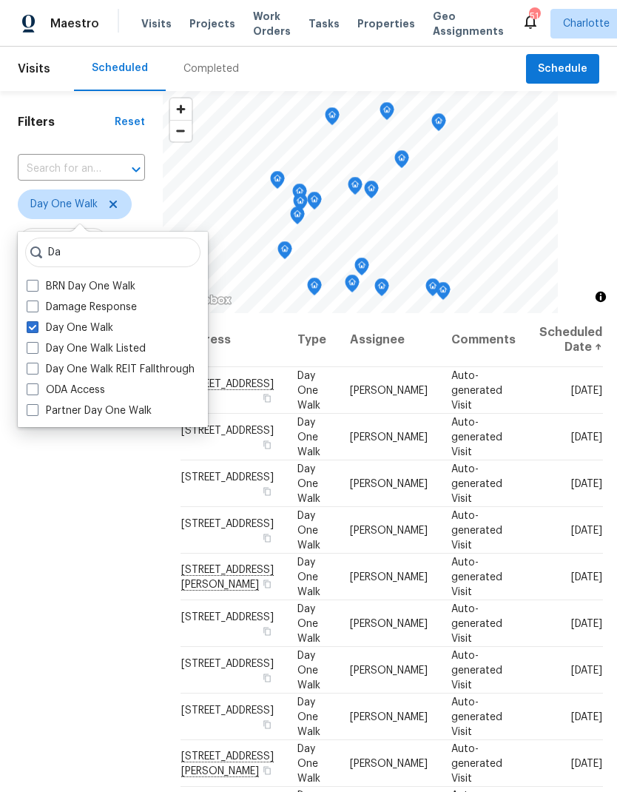
click at [61, 489] on div "Filters Reset ​ Day One Walk Assignee Scheduled Date" at bounding box center [81, 519] width 163 height 856
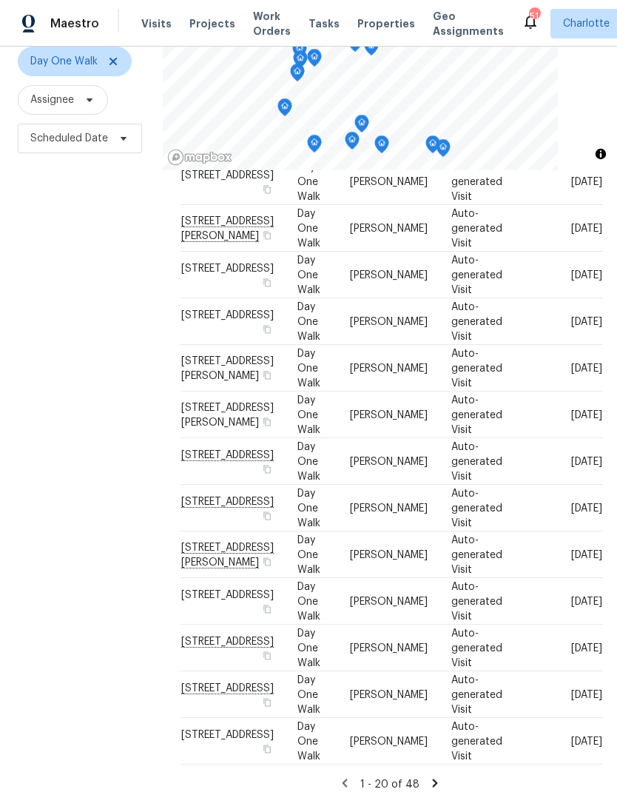
scroll to position [434, 0]
click at [35, 429] on div "Filters Reset ​ Day One Walk Assignee Scheduled Date" at bounding box center [81, 376] width 163 height 856
click at [433, 779] on icon at bounding box center [435, 783] width 5 height 8
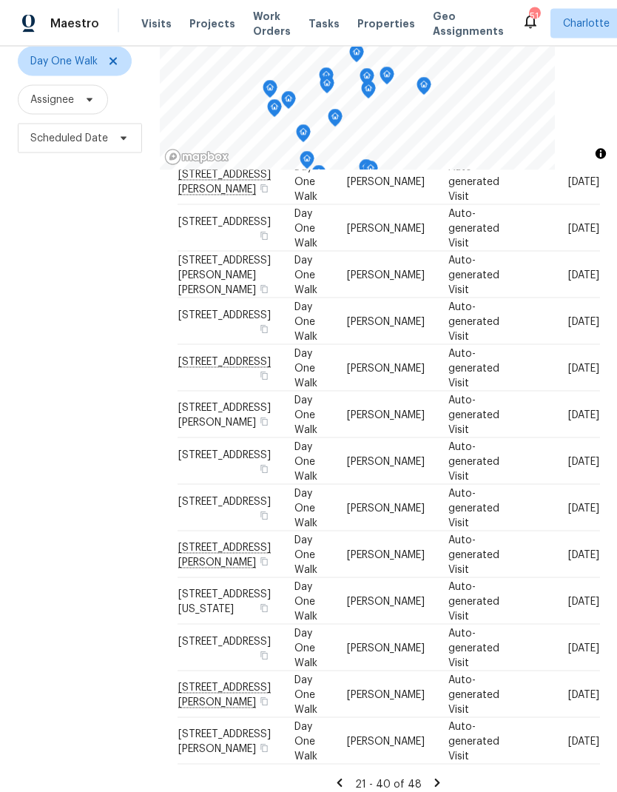
scroll to position [59, 0]
click at [56, 595] on div "Filters Reset ​ Day One Walk Assignee Scheduled Date" at bounding box center [80, 376] width 160 height 856
click at [440, 777] on icon at bounding box center [437, 783] width 13 height 13
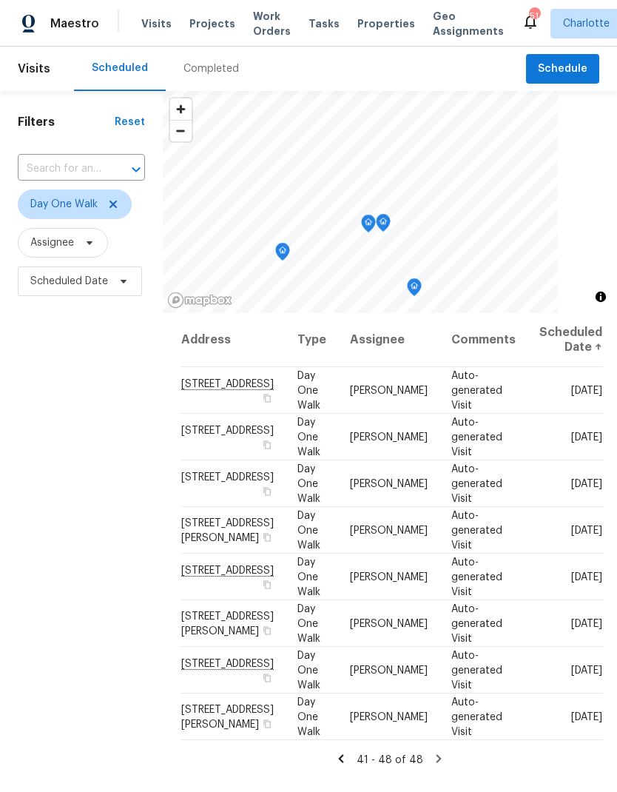
scroll to position [0, 0]
click at [113, 209] on icon at bounding box center [113, 204] width 12 height 12
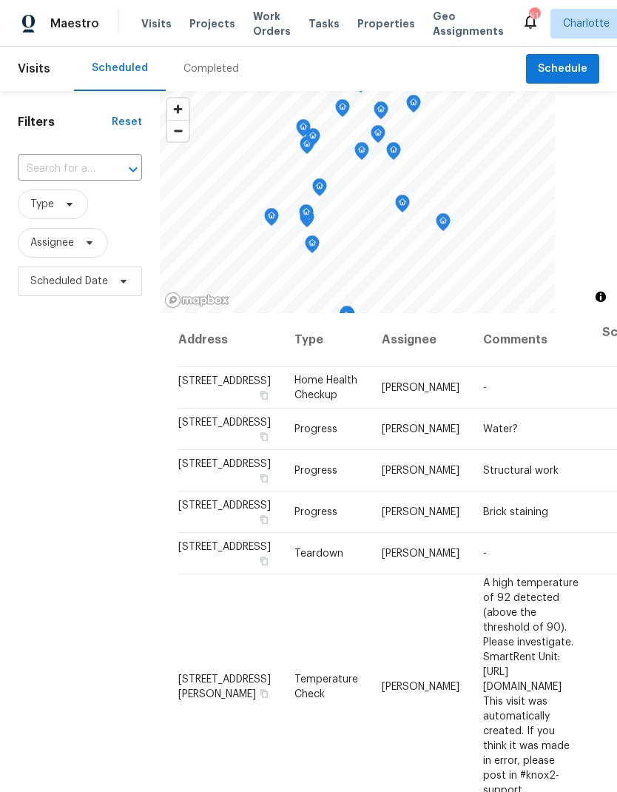
click at [56, 420] on div "Filters Reset ​ Type Assignee Scheduled Date" at bounding box center [80, 519] width 160 height 856
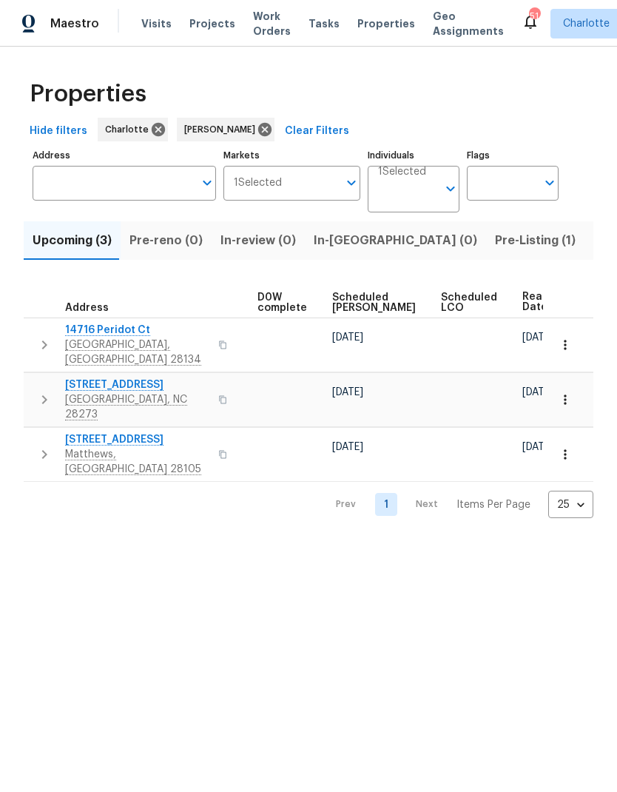
scroll to position [0, 389]
click at [523, 298] on span "Ready Date" at bounding box center [539, 302] width 33 height 21
click at [523, 293] on span "Ready Date" at bounding box center [539, 302] width 33 height 21
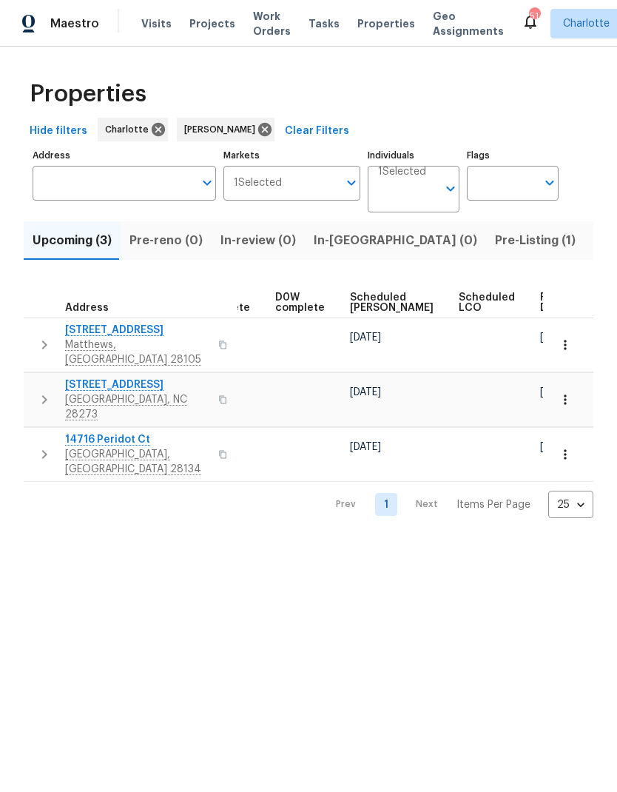
scroll to position [0, 371]
click at [541, 305] on span "Ready Date" at bounding box center [557, 302] width 33 height 21
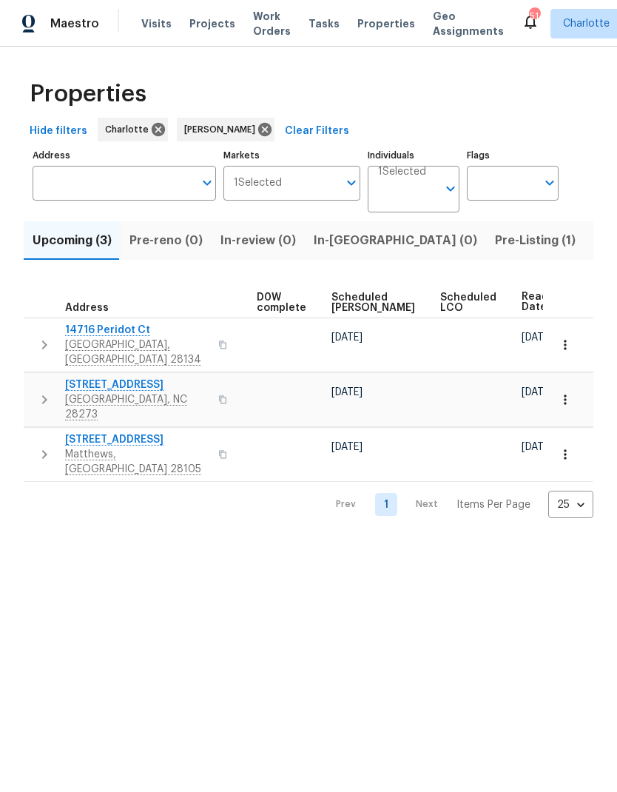
scroll to position [0, 389]
click at [472, 542] on html "Maestro Visits Projects Work Orders Tasks Properties Geo Assignments 51 Charlot…" at bounding box center [308, 271] width 617 height 542
click at [453, 542] on html "Maestro Visits Projects Work Orders Tasks Properties Geo Assignments 51 Charlot…" at bounding box center [308, 271] width 617 height 542
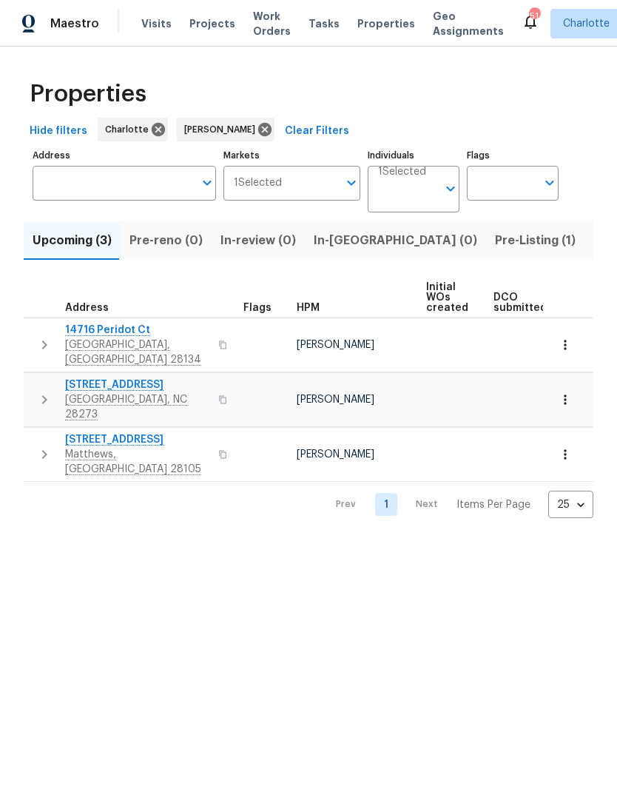
scroll to position [0, 0]
click at [463, 542] on html "Maestro Visits Projects Work Orders Tasks Properties Geo Assignments 51 Charlot…" at bounding box center [308, 271] width 617 height 542
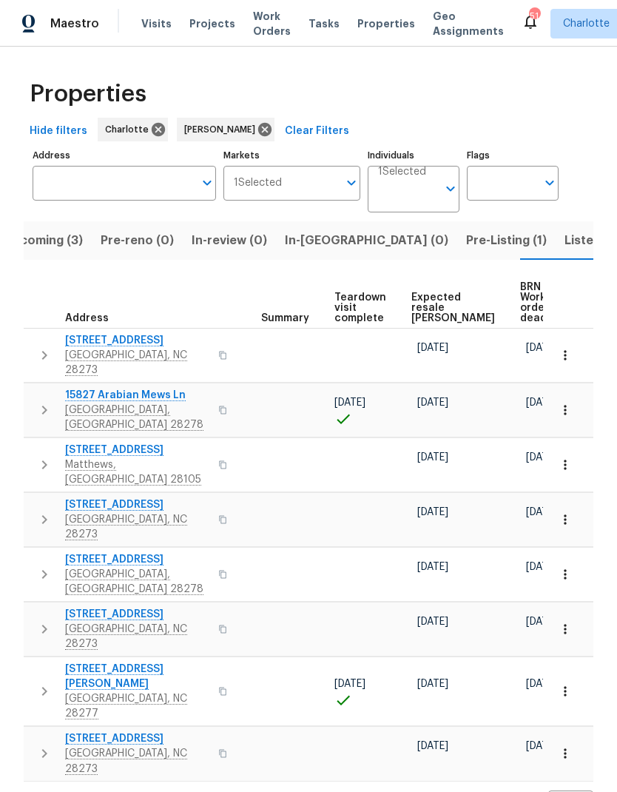
scroll to position [0, 274]
click at [429, 310] on span "Expected resale COE" at bounding box center [454, 307] width 84 height 31
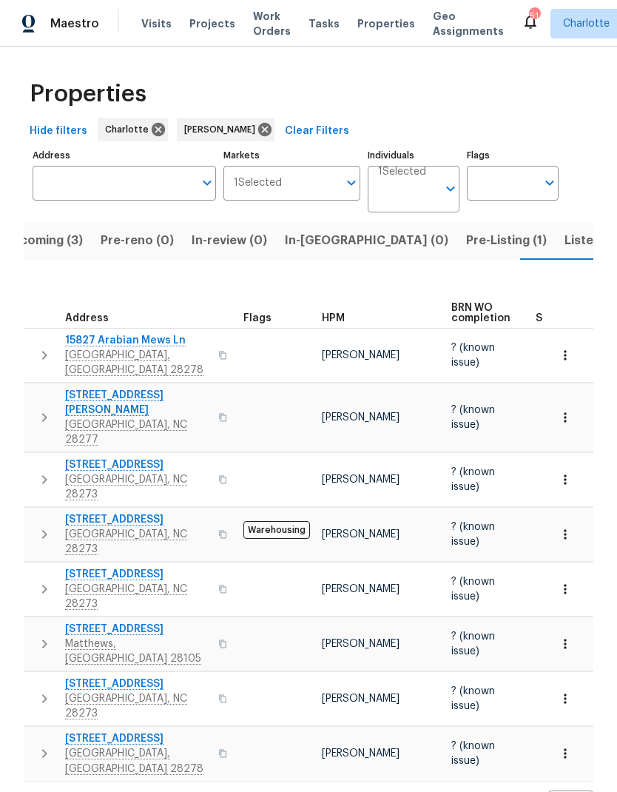
click at [565, 235] on span "Listed (20)" at bounding box center [597, 240] width 64 height 21
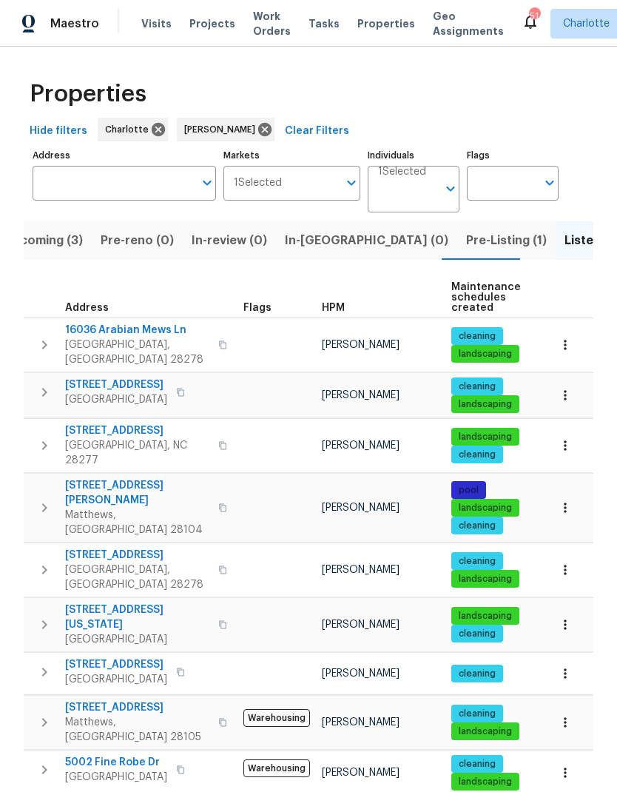
click at [466, 244] on span "Pre-Listing (1)" at bounding box center [506, 240] width 81 height 21
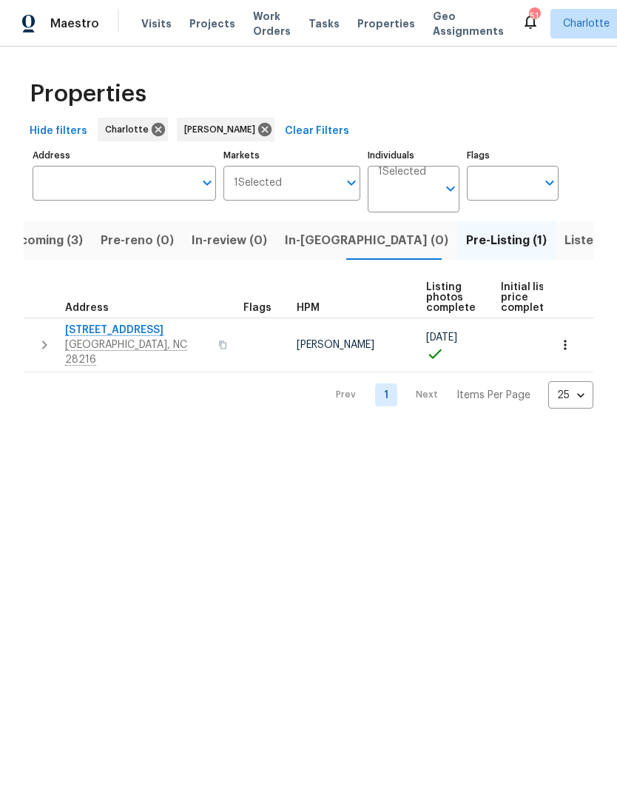
click at [321, 237] on span "In-reno (0)" at bounding box center [367, 240] width 164 height 21
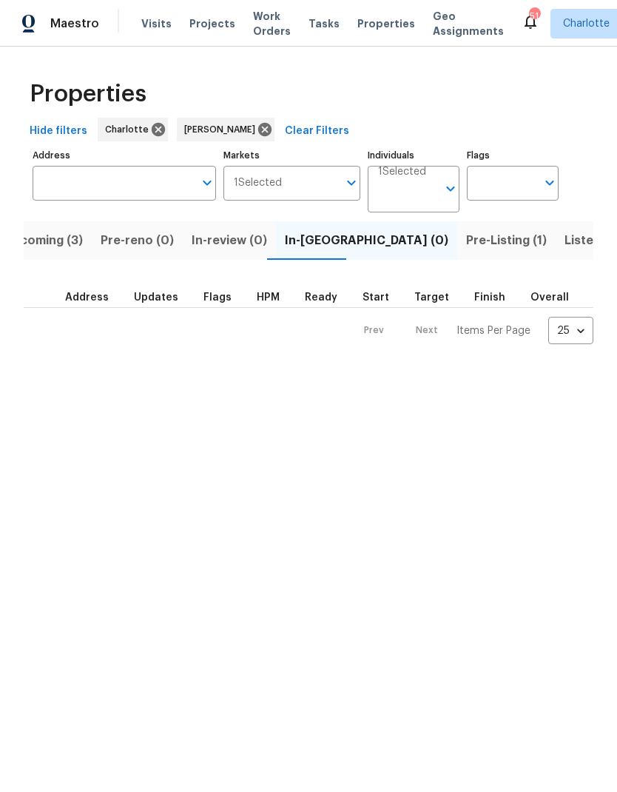
click at [54, 245] on span "Upcoming (3)" at bounding box center [43, 240] width 79 height 21
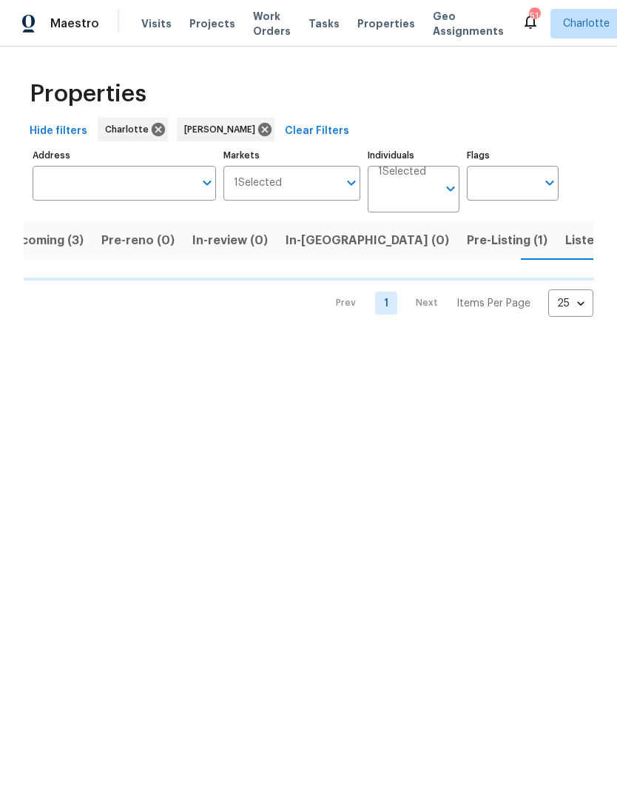
scroll to position [0, 29]
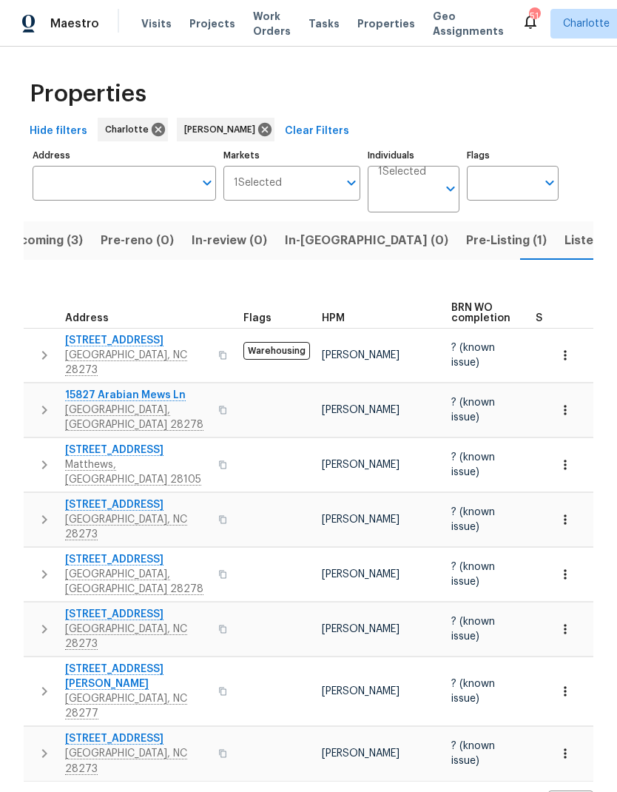
click at [466, 249] on span "Pre-Listing (1)" at bounding box center [506, 240] width 81 height 21
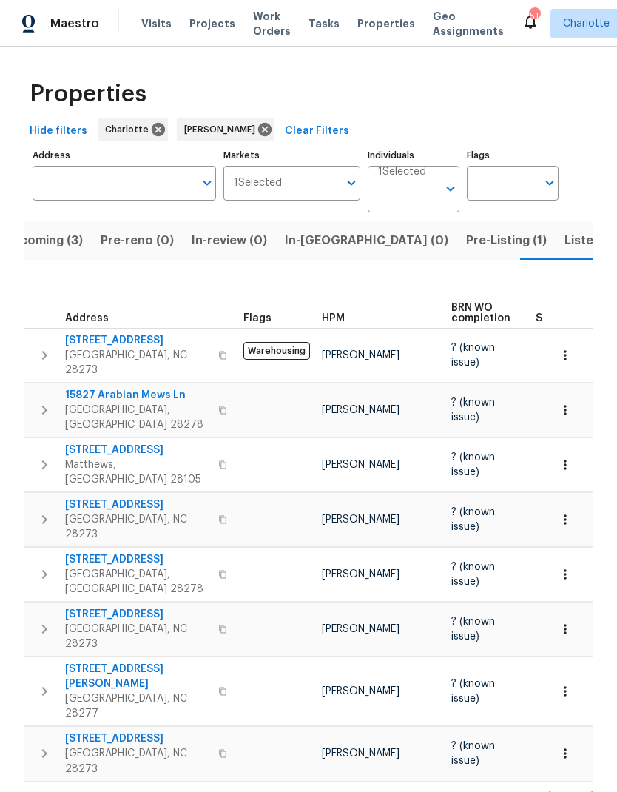
click at [466, 238] on span "Pre-Listing (1)" at bounding box center [506, 240] width 81 height 21
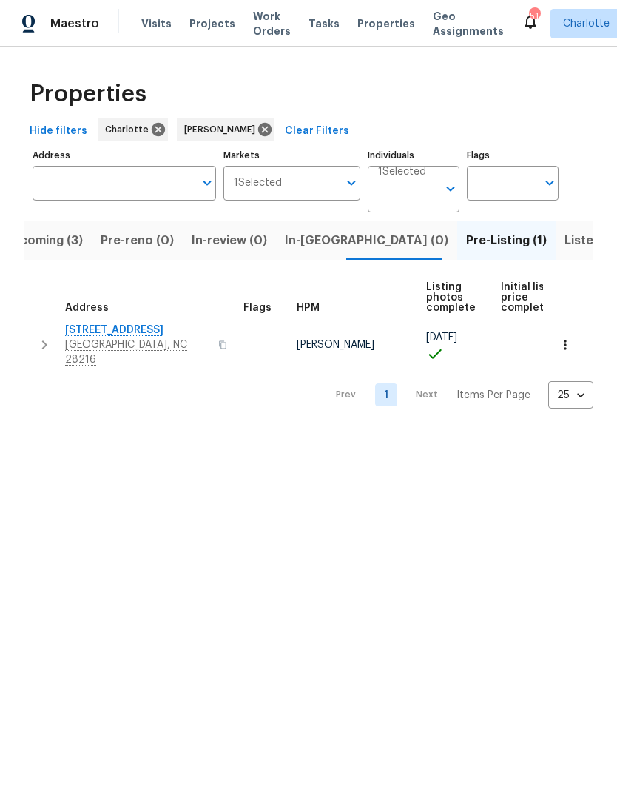
click at [556, 258] on button "Listed (20)" at bounding box center [597, 240] width 82 height 38
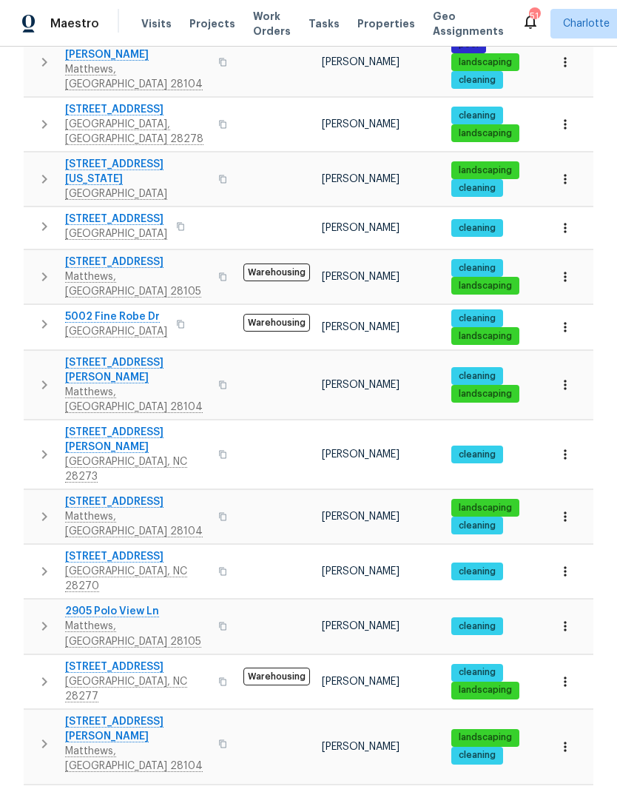
scroll to position [59, 0]
click at [172, 714] on span "[STREET_ADDRESS][PERSON_NAME]" at bounding box center [137, 729] width 144 height 30
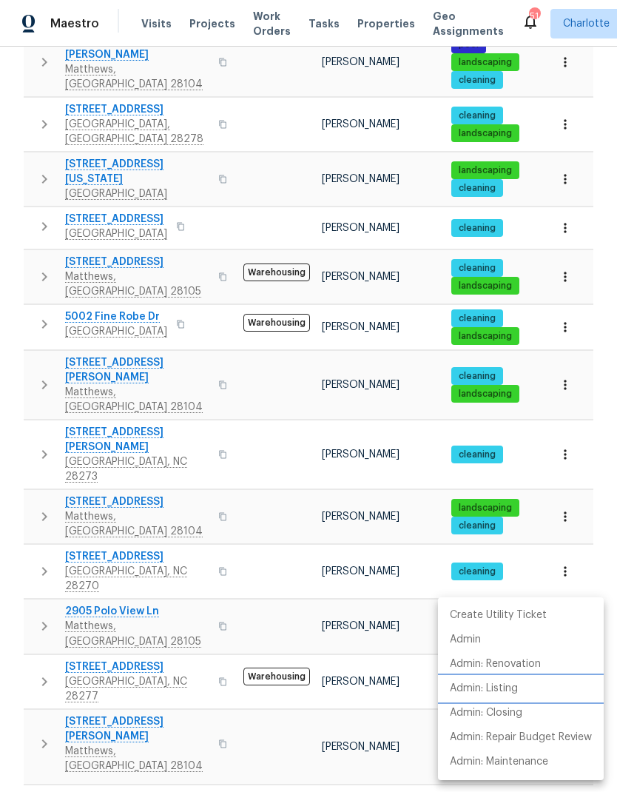
click at [506, 690] on p "Admin: Listing" at bounding box center [484, 689] width 68 height 16
click at [301, 529] on div at bounding box center [308, 396] width 617 height 792
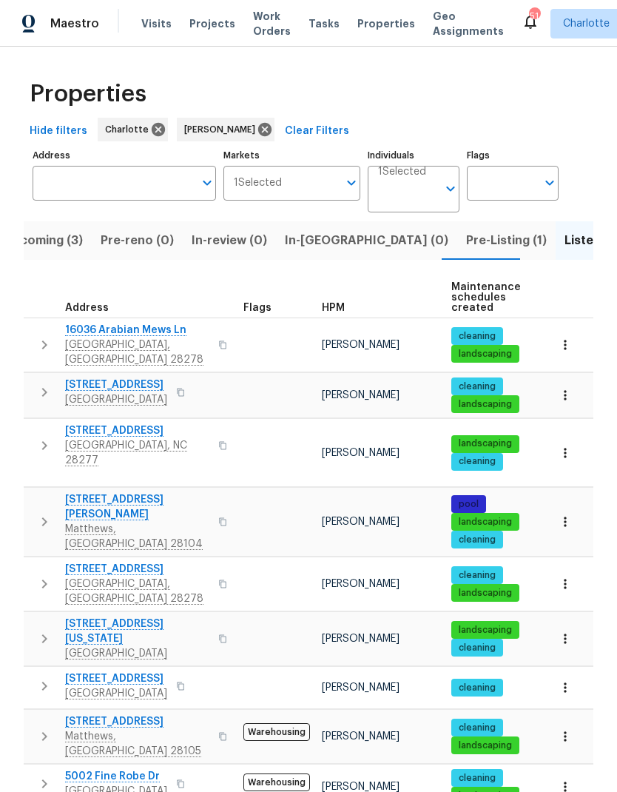
scroll to position [0, 0]
click at [466, 230] on span "Pre-Listing (1)" at bounding box center [506, 240] width 81 height 21
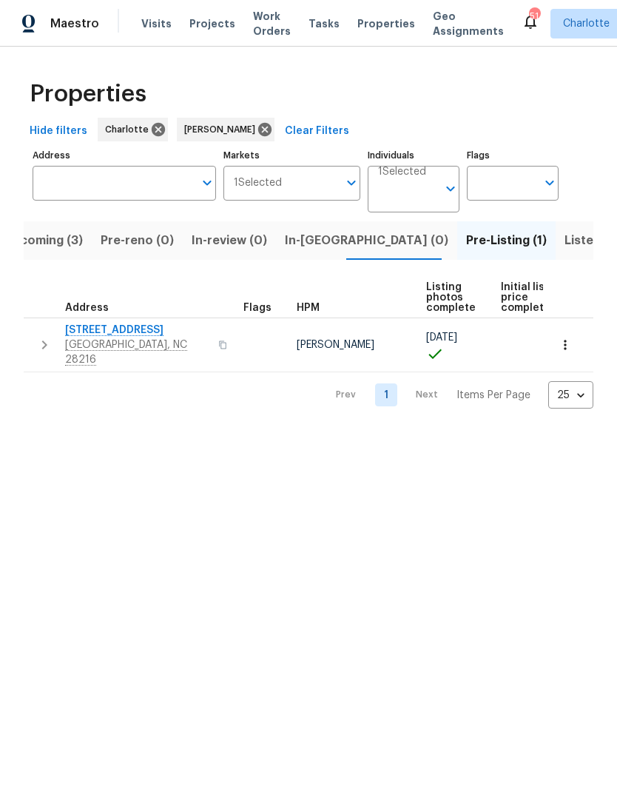
click at [310, 249] on span "In-reno (0)" at bounding box center [367, 240] width 164 height 21
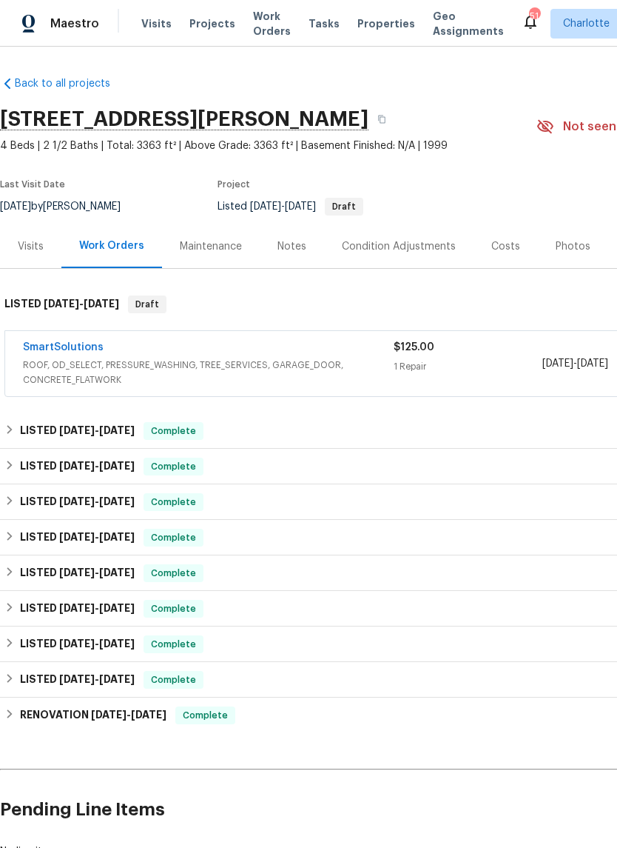
click at [47, 343] on link "SmartSolutions" at bounding box center [63, 347] width 81 height 10
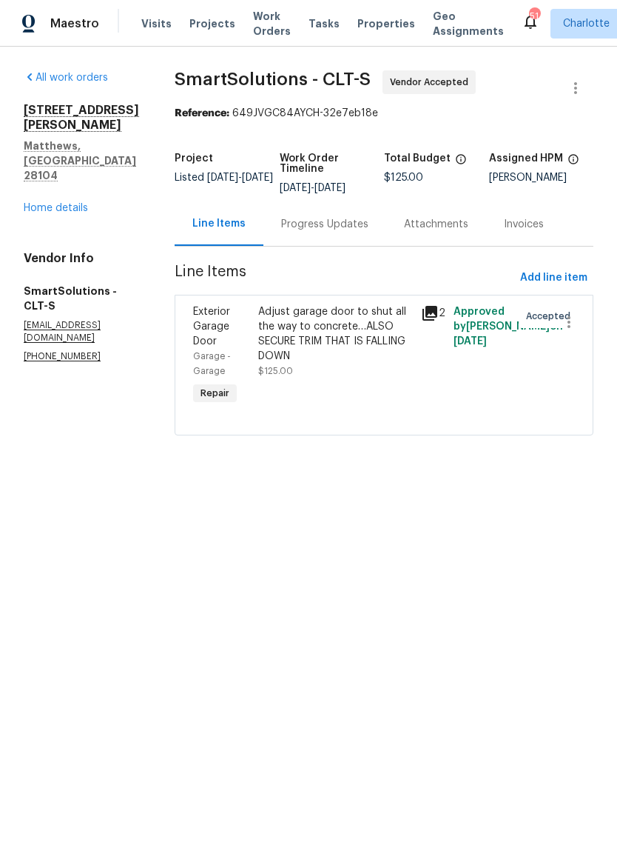
click at [352, 224] on div "Progress Updates" at bounding box center [324, 224] width 87 height 15
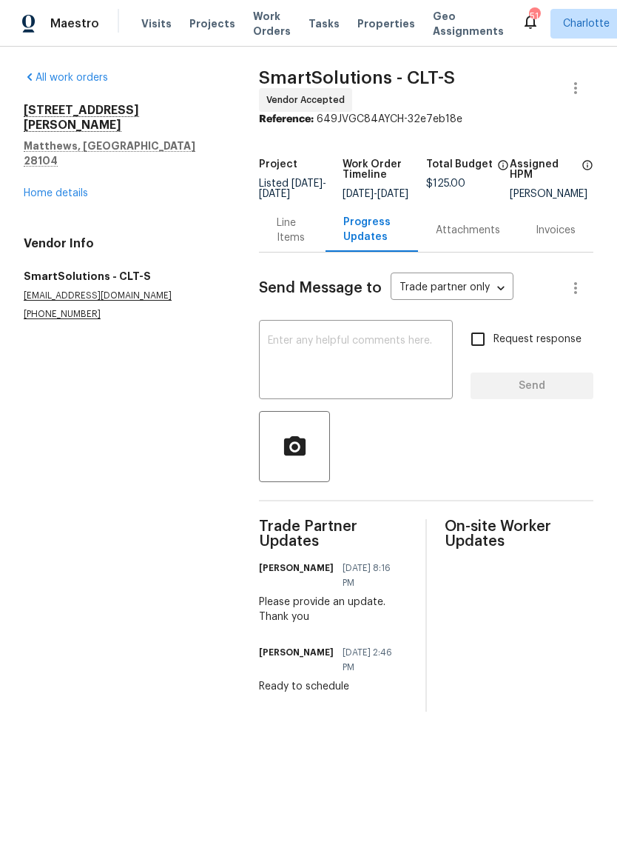
click at [344, 375] on textarea at bounding box center [356, 361] width 176 height 52
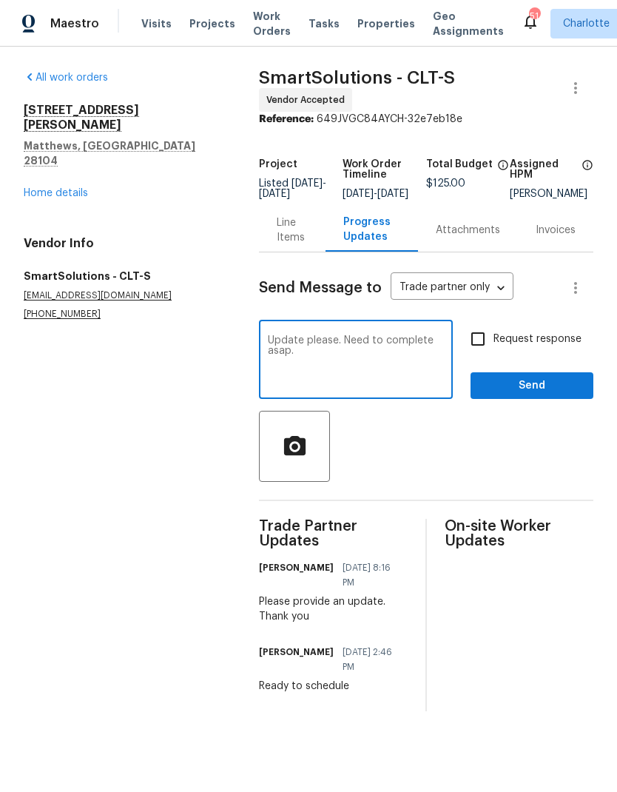
type textarea "Update please. Need to complete asap."
click at [483, 346] on input "Request response" at bounding box center [478, 339] width 31 height 31
checkbox input "true"
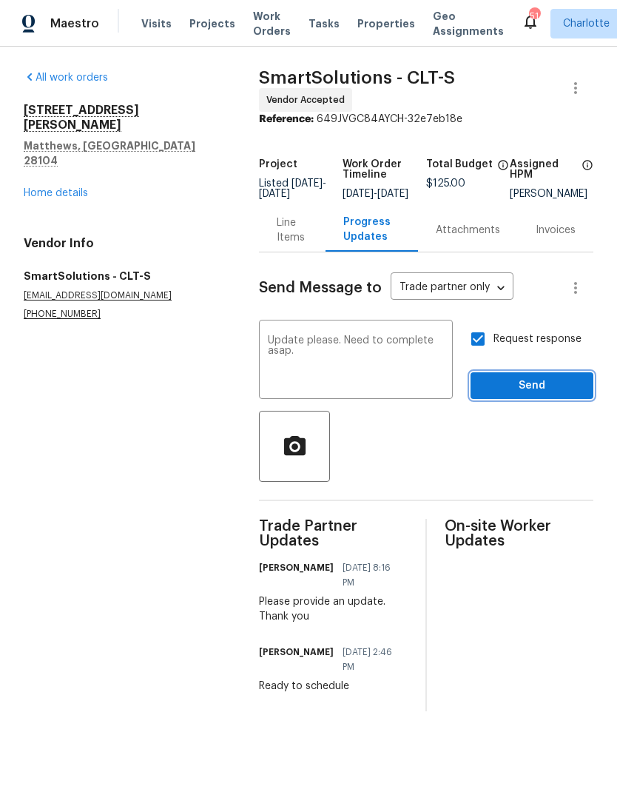
click at [512, 395] on span "Send" at bounding box center [532, 386] width 99 height 19
